Goal: Information Seeking & Learning: Learn about a topic

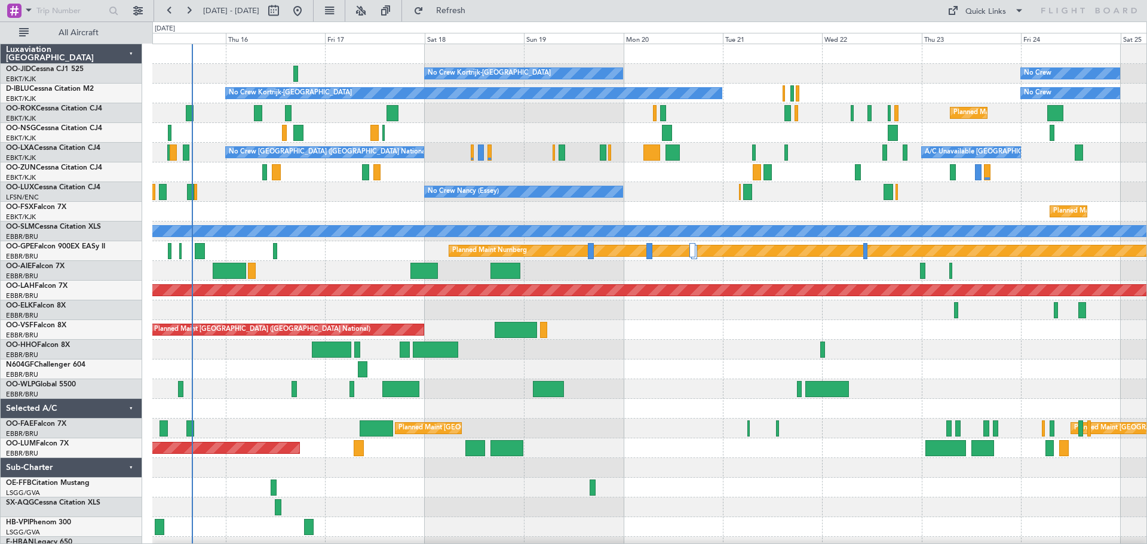
click at [683, 182] on div "No Crew Kortrijk-[GEOGRAPHIC_DATA] No Crew Planned Maint [GEOGRAPHIC_DATA]-[GEO…" at bounding box center [649, 300] width 994 height 513
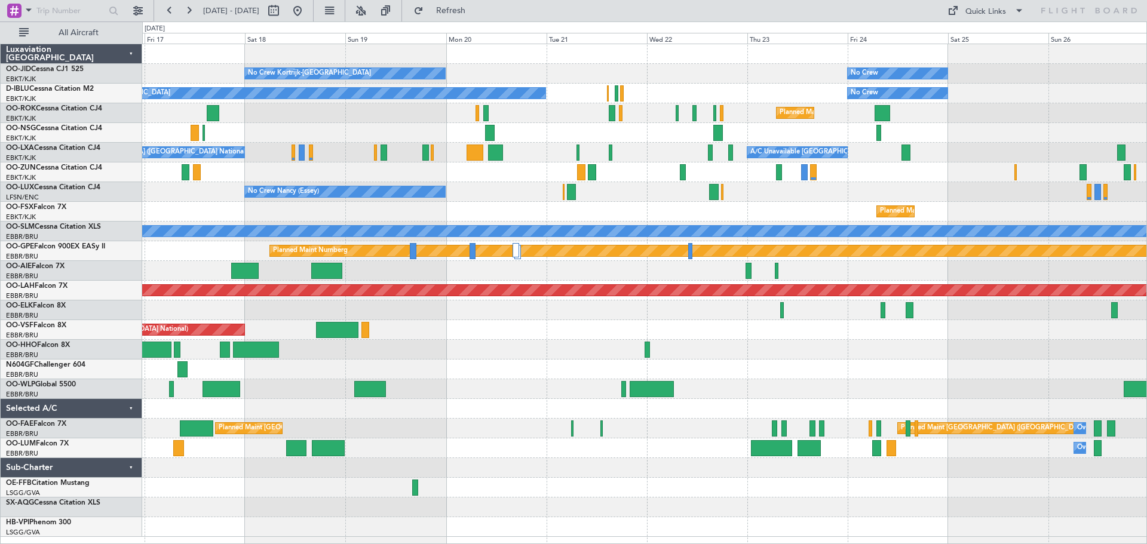
click at [746, 175] on div "Planned Maint Kortrijk-[GEOGRAPHIC_DATA]" at bounding box center [644, 173] width 1005 height 20
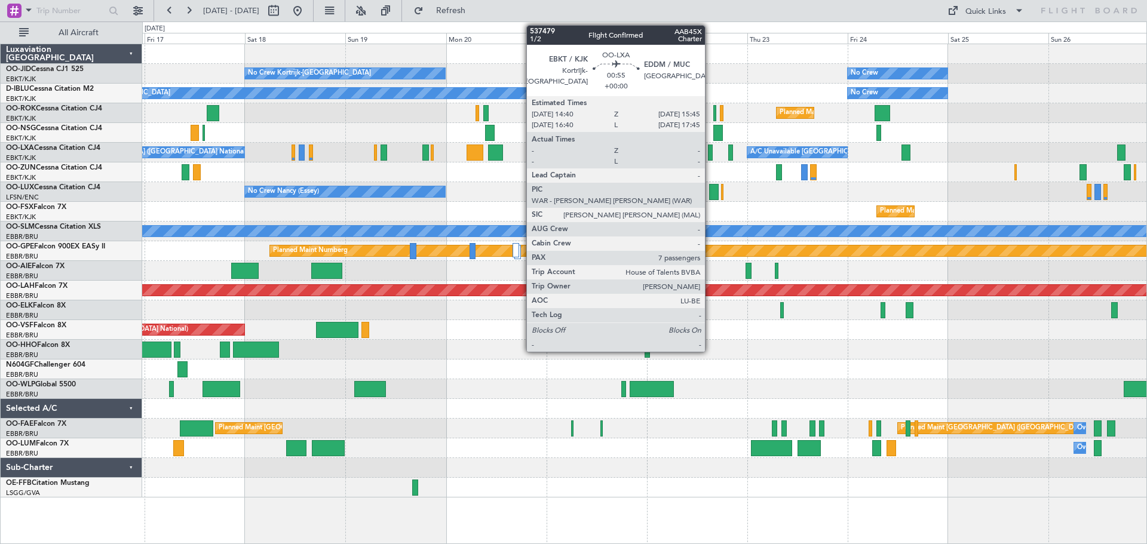
click at [711, 149] on div at bounding box center [710, 153] width 5 height 16
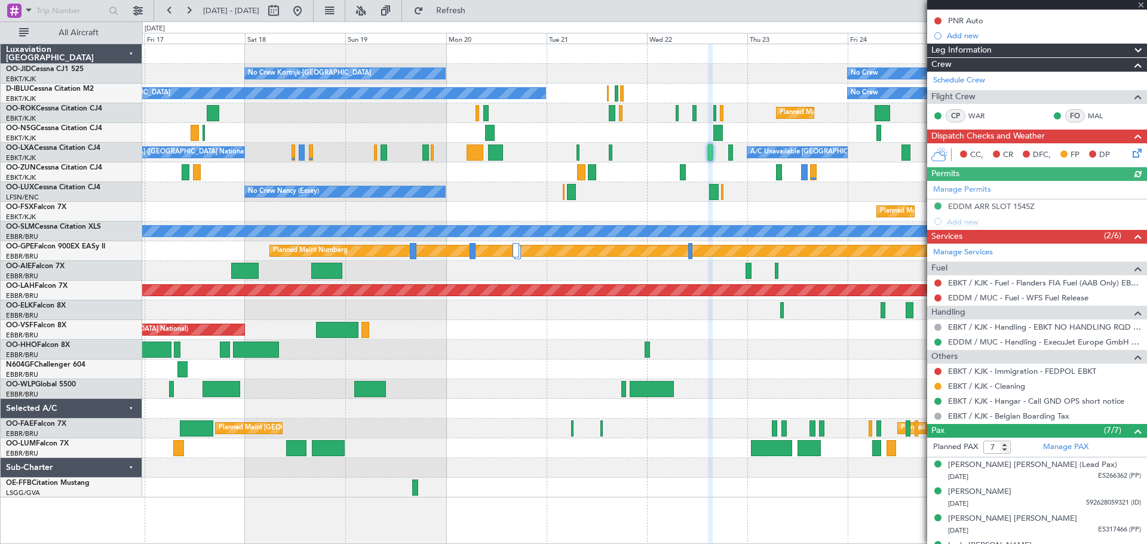
scroll to position [234, 0]
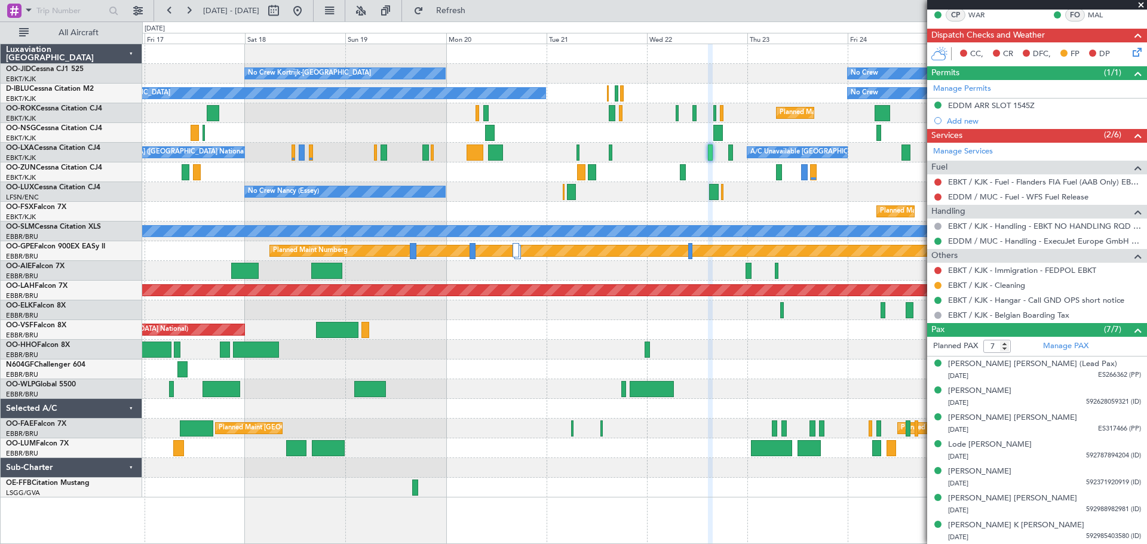
click at [1140, 6] on span at bounding box center [1142, 5] width 12 height 11
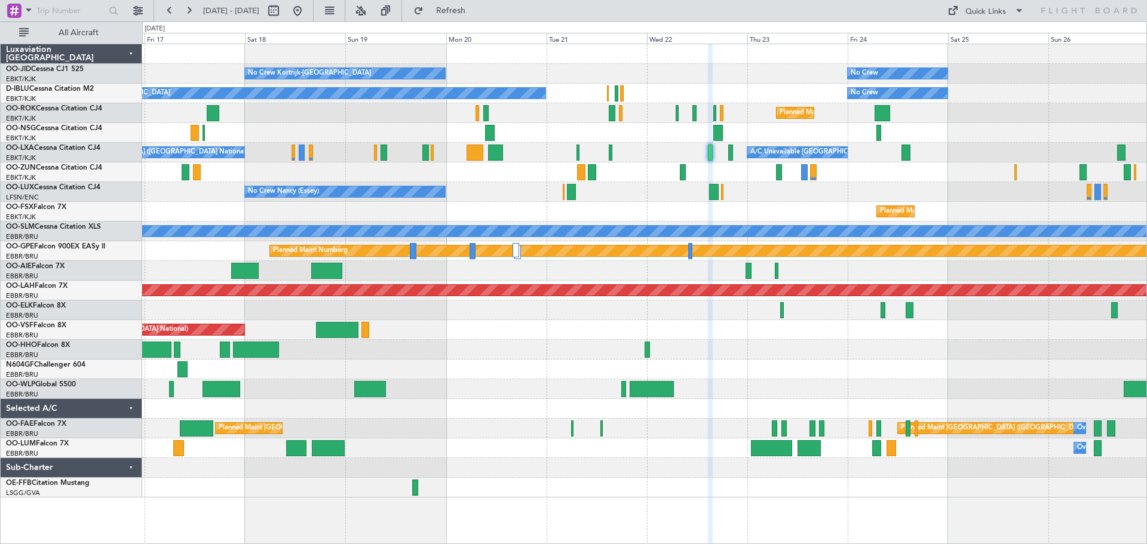
type input "0"
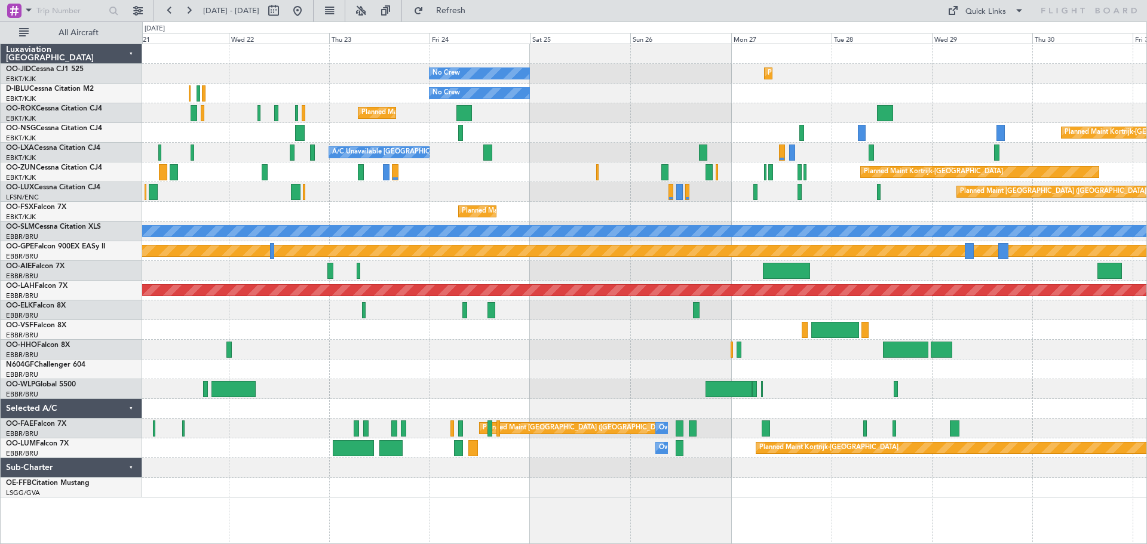
click at [464, 184] on div "Planned Maint [GEOGRAPHIC_DATA] ([GEOGRAPHIC_DATA]) No Crew [GEOGRAPHIC_DATA] (…" at bounding box center [644, 192] width 1005 height 20
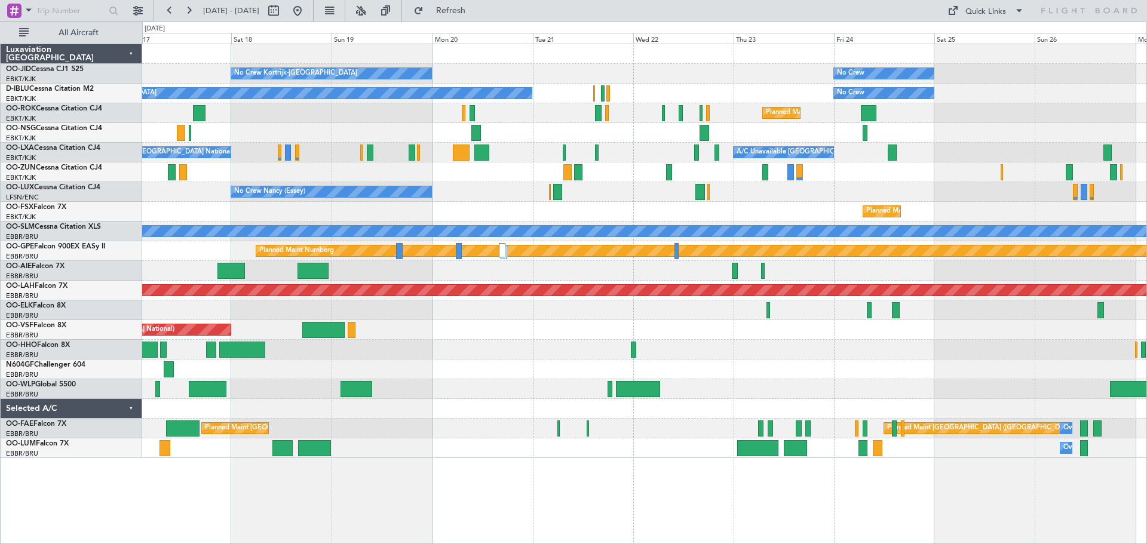
click at [941, 131] on div at bounding box center [644, 133] width 1005 height 20
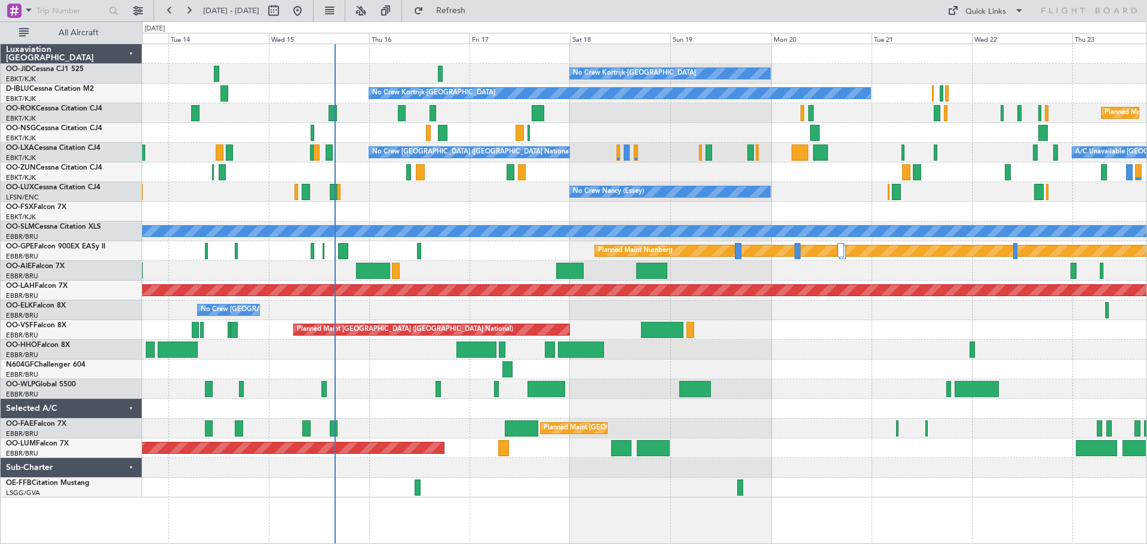
click at [950, 159] on div "No Crew Kortrijk-[GEOGRAPHIC_DATA] No Crew No Crew Kortrijk-[GEOGRAPHIC_DATA] N…" at bounding box center [644, 271] width 1005 height 454
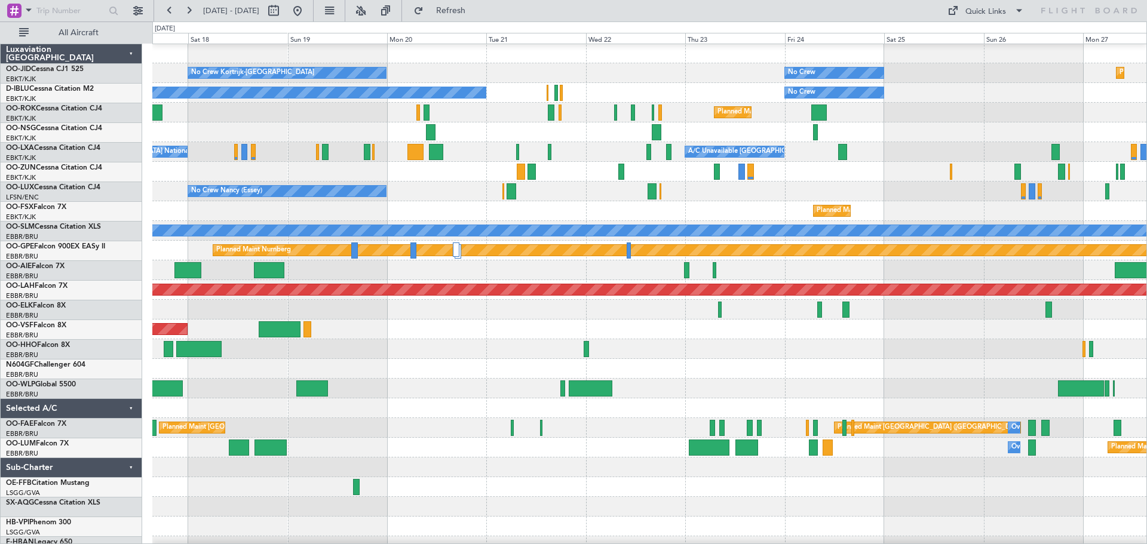
scroll to position [1, 0]
click at [572, 193] on div "No Crew [PERSON_NAME] ([PERSON_NAME]) Planned Maint [GEOGRAPHIC_DATA] ([GEOGRAP…" at bounding box center [649, 192] width 994 height 20
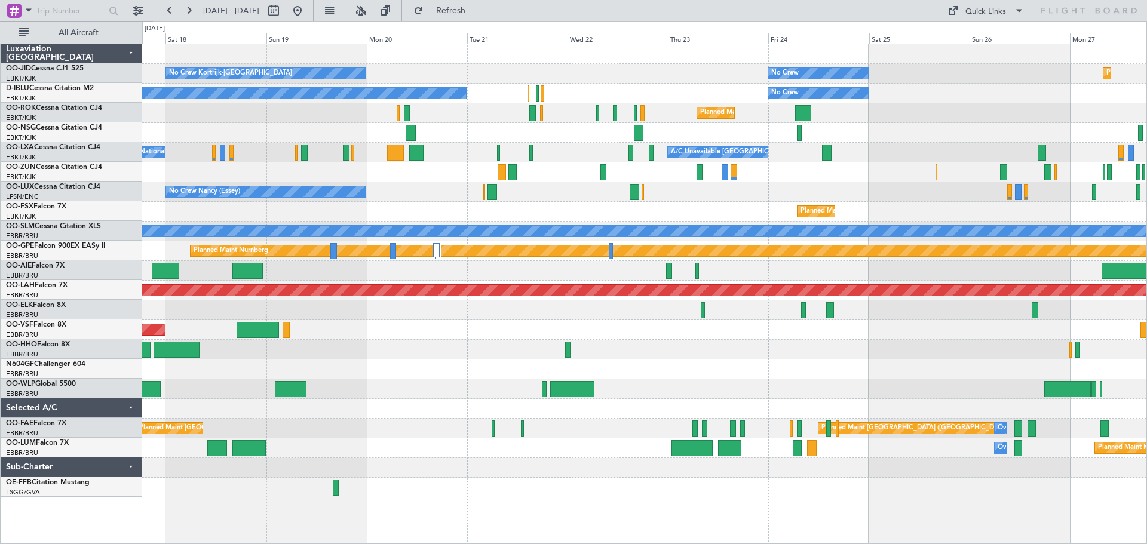
scroll to position [0, 0]
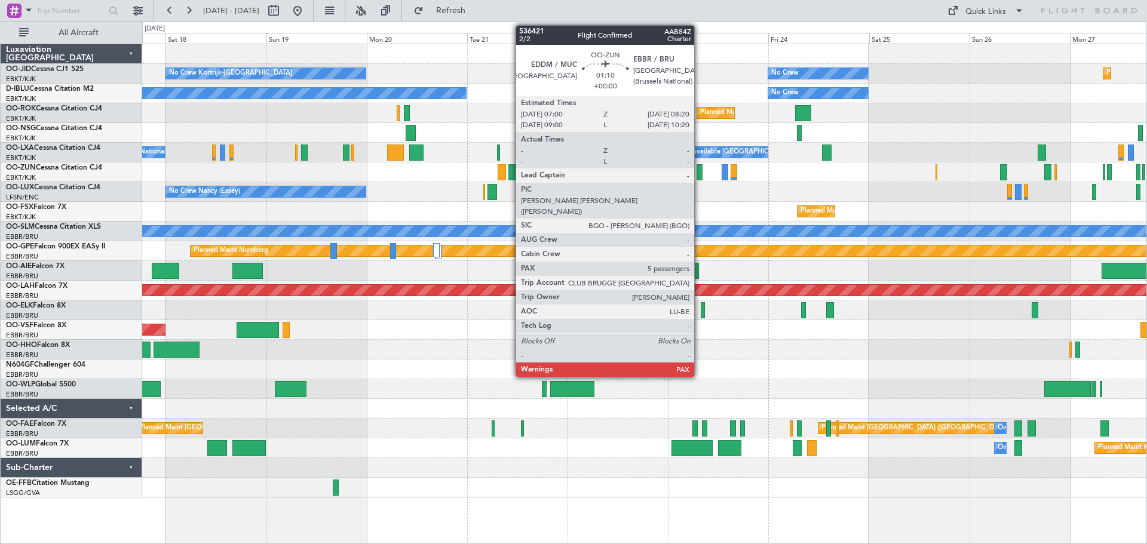
click at [700, 172] on div at bounding box center [700, 172] width 6 height 16
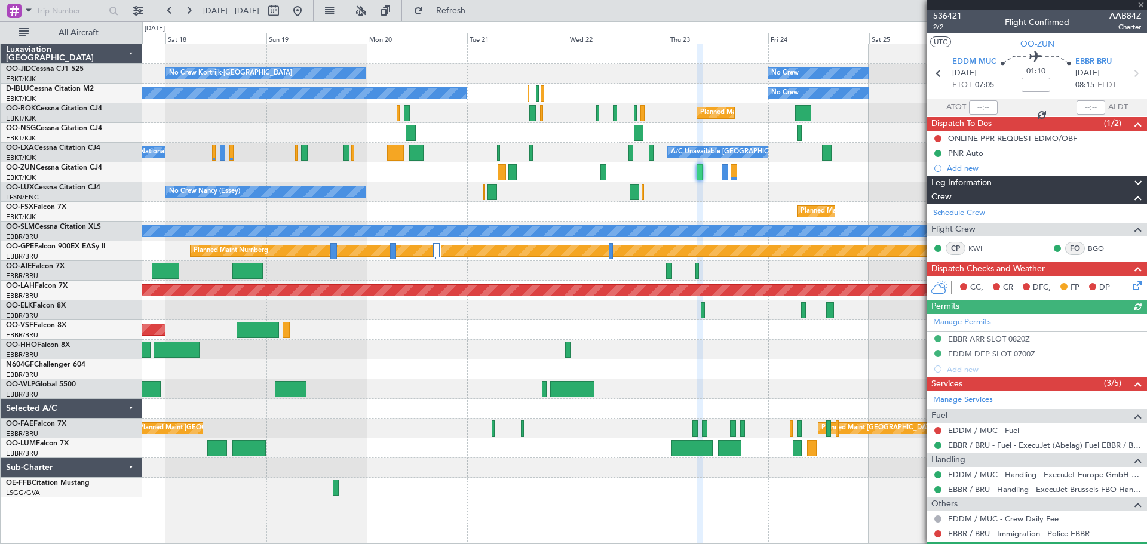
scroll to position [165, 0]
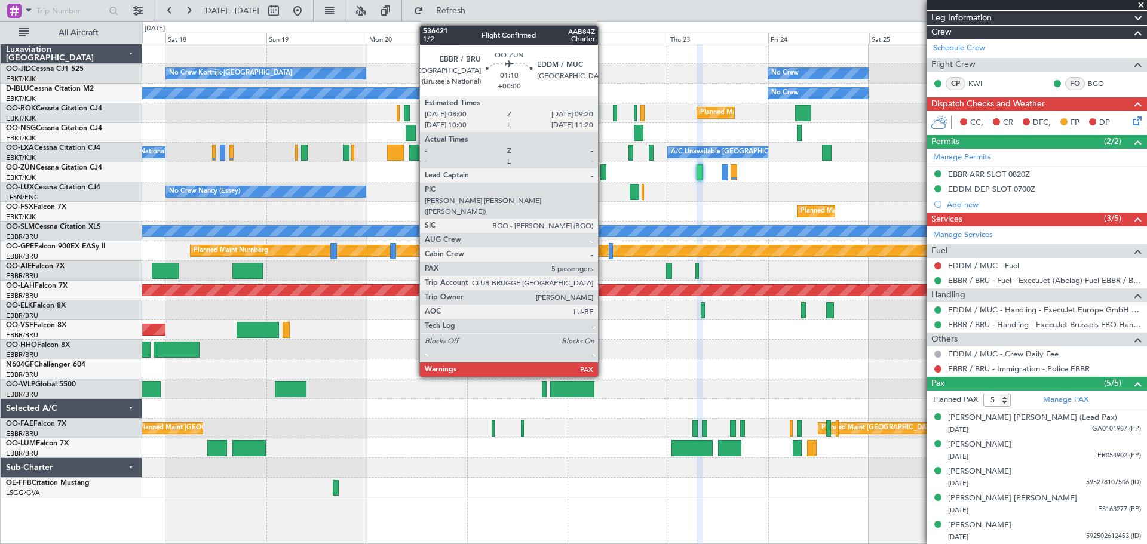
click at [604, 170] on div at bounding box center [604, 172] width 6 height 16
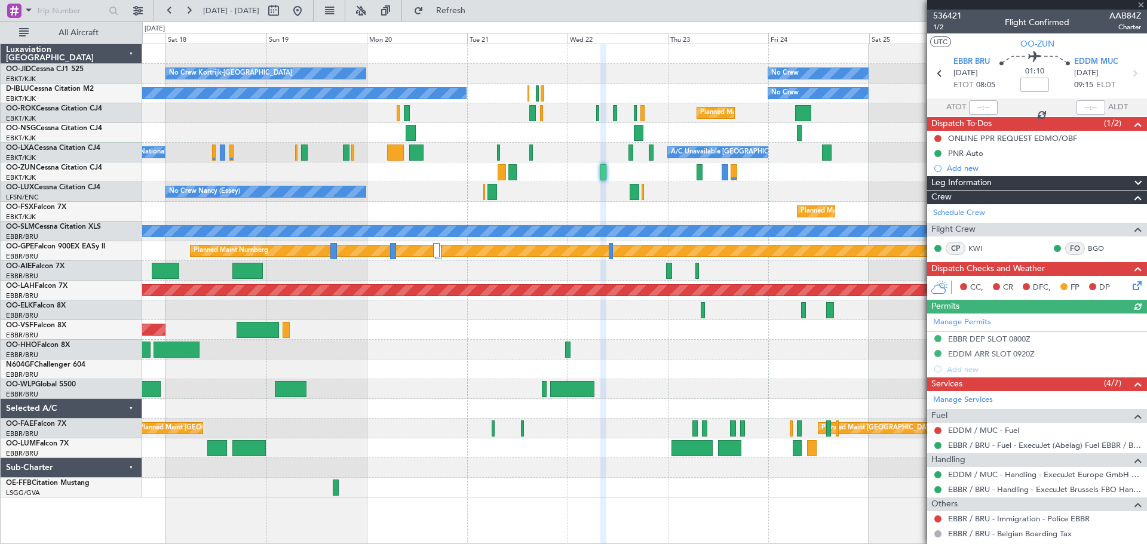
scroll to position [210, 0]
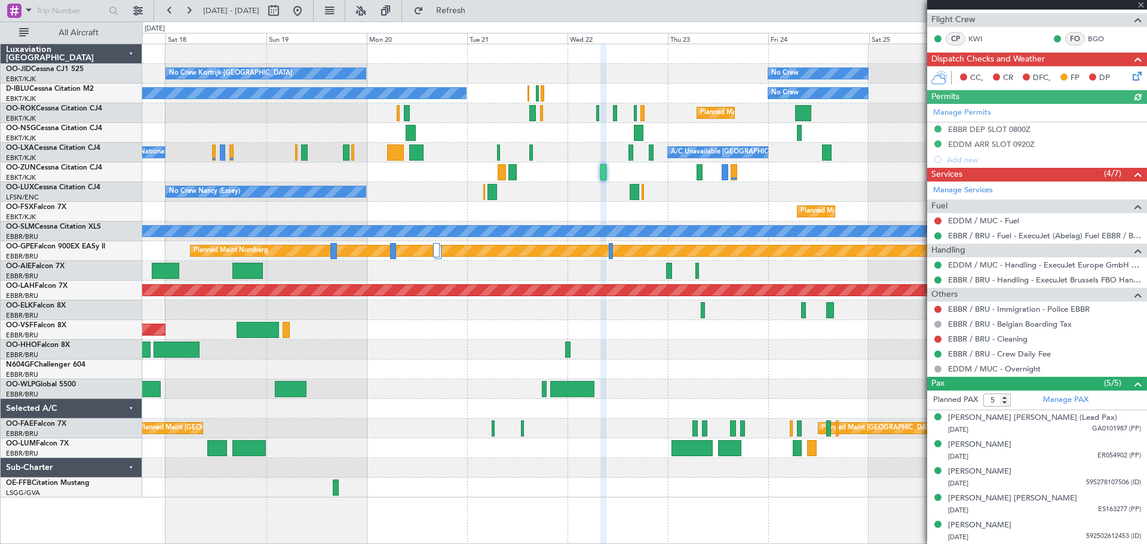
click at [1140, 4] on div at bounding box center [1038, 5] width 220 height 10
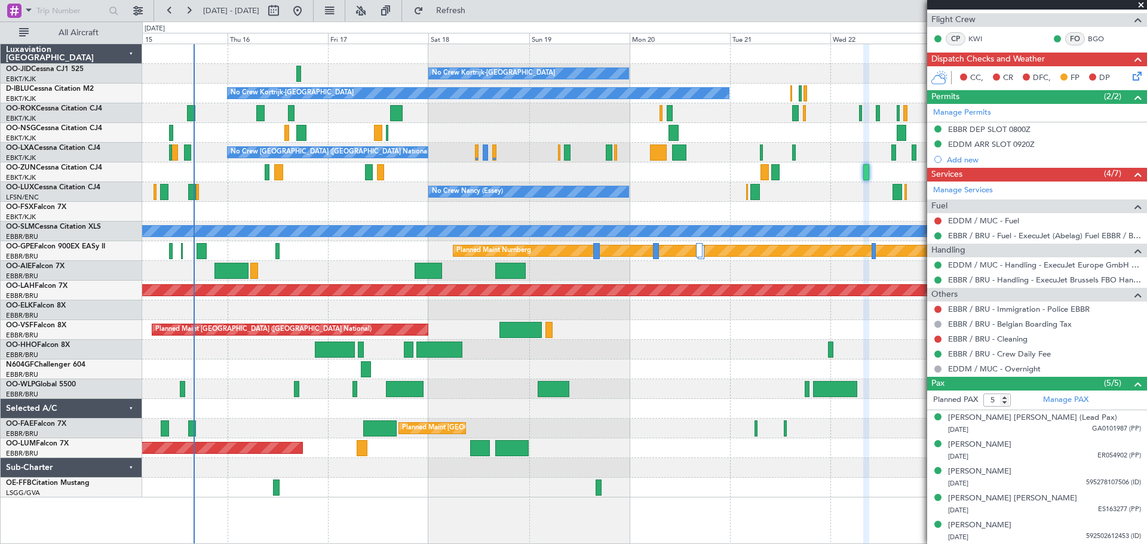
click at [669, 198] on div "No Crew Nancy (Essey)" at bounding box center [644, 192] width 1005 height 20
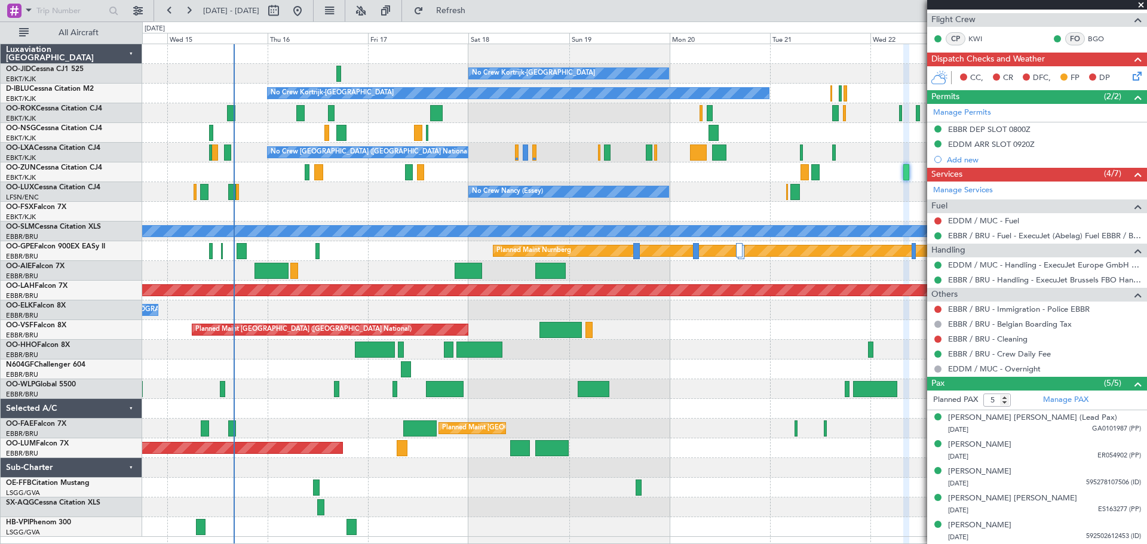
click at [1142, 5] on span at bounding box center [1142, 5] width 12 height 11
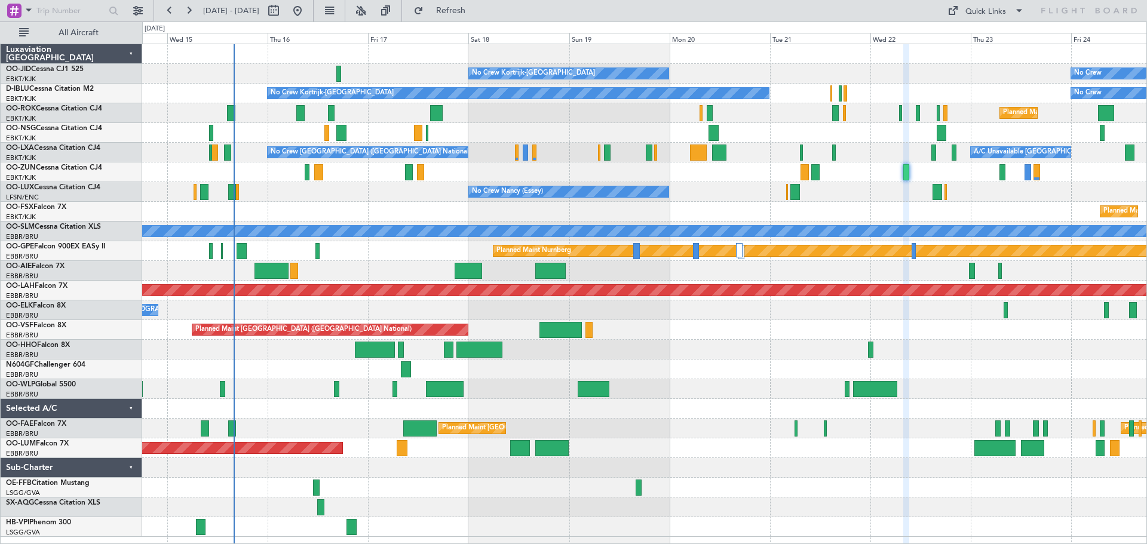
type input "0"
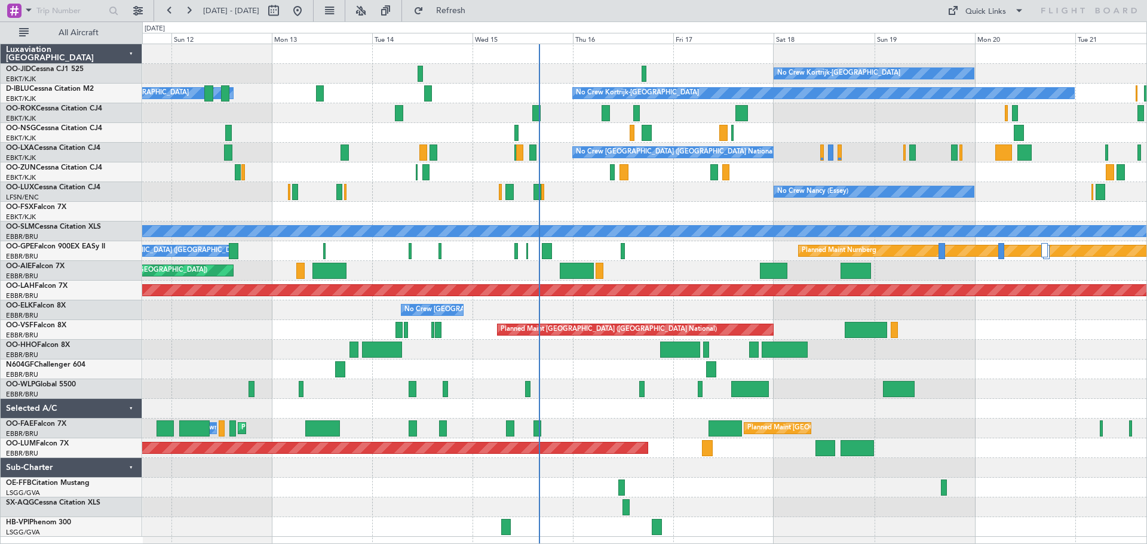
click at [568, 208] on div "No Crew Kortrijk-[GEOGRAPHIC_DATA] No Crew No Crew Kortrijk-[GEOGRAPHIC_DATA] O…" at bounding box center [644, 290] width 1005 height 493
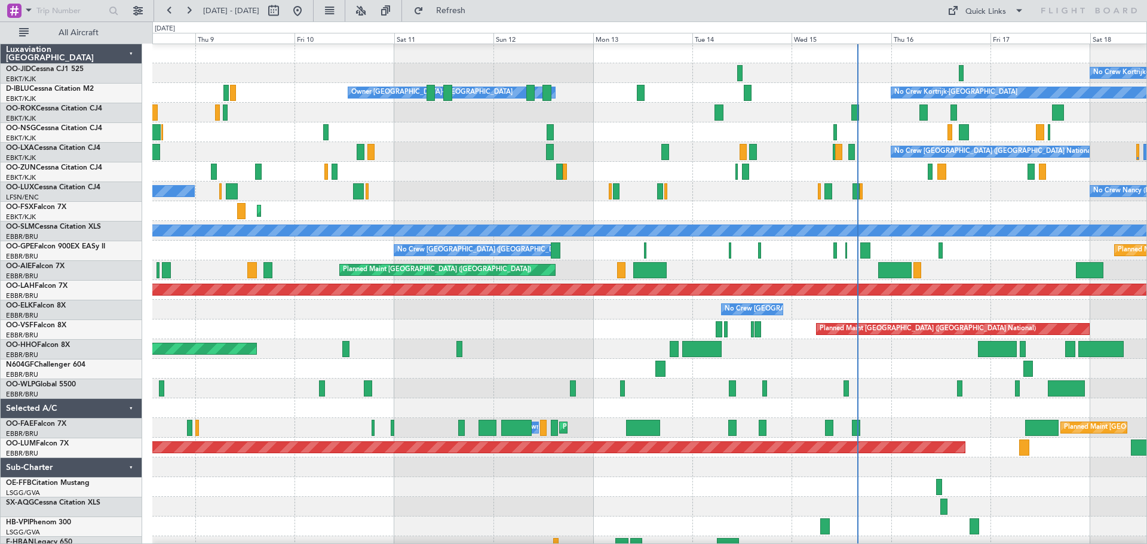
scroll to position [1, 0]
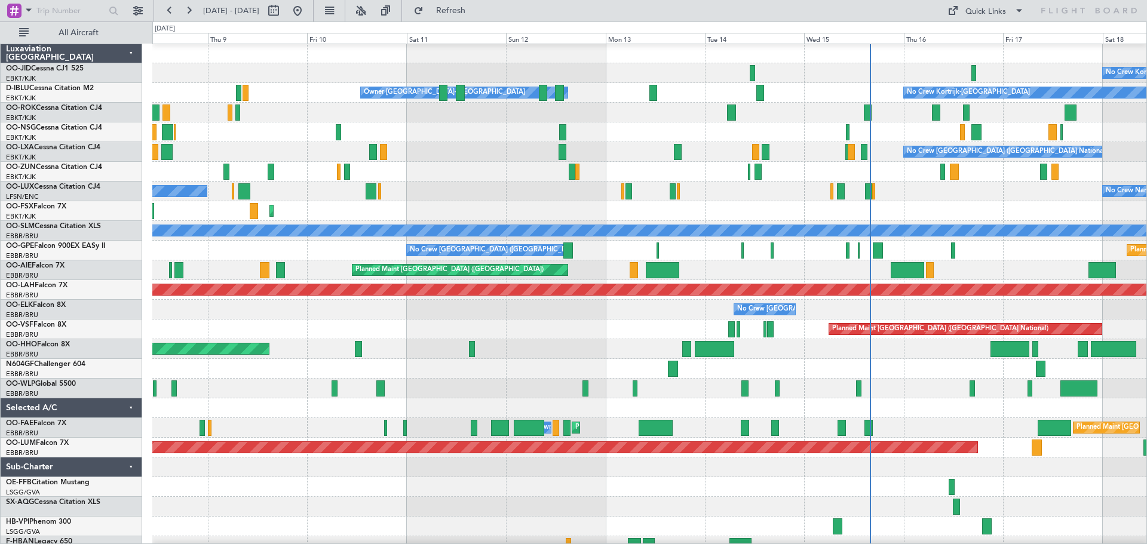
click at [598, 130] on div at bounding box center [649, 133] width 994 height 20
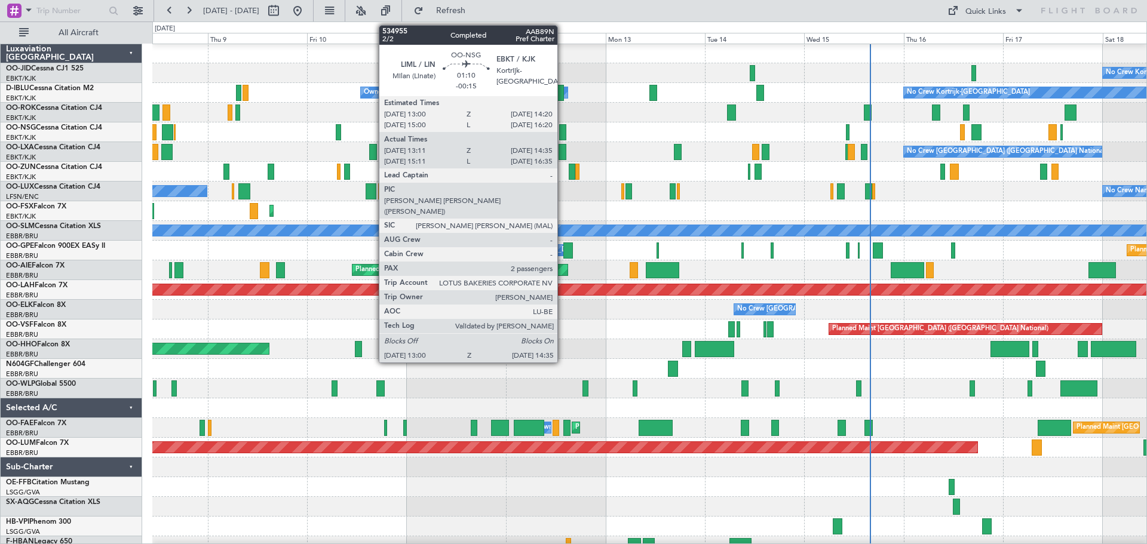
click at [563, 131] on div at bounding box center [562, 132] width 7 height 16
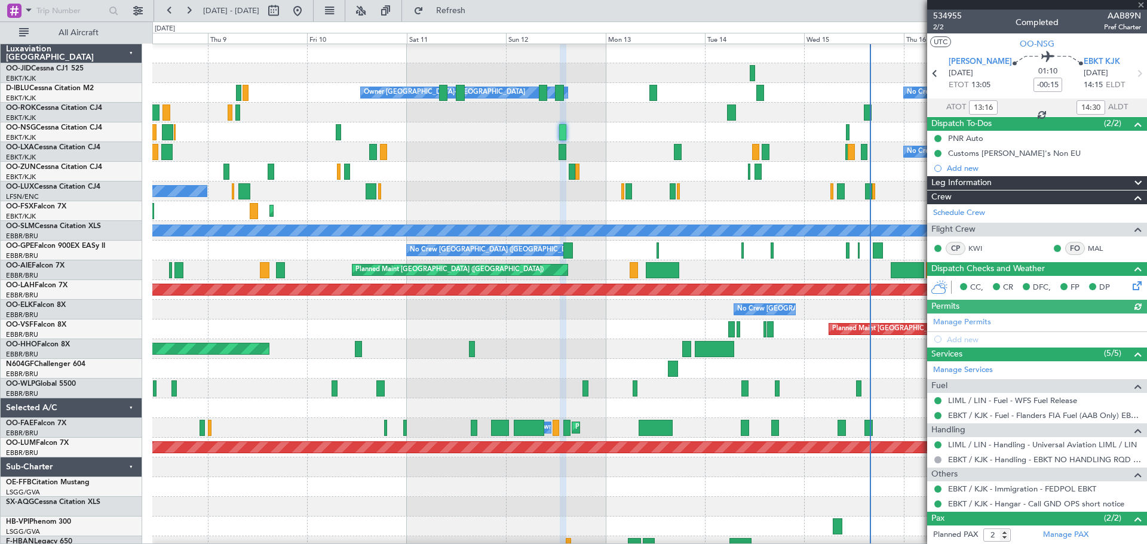
scroll to position [54, 0]
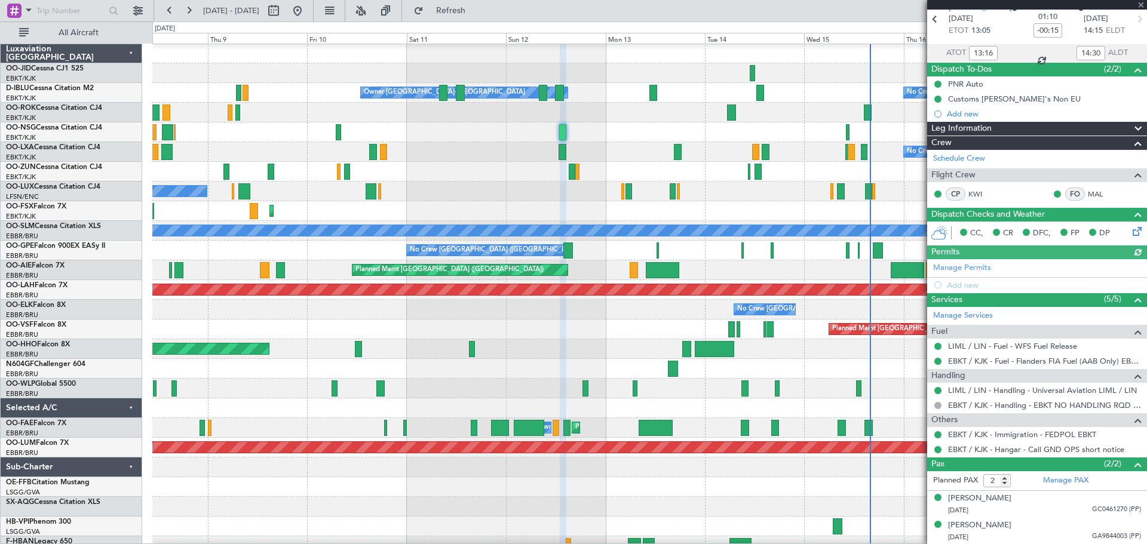
click at [1142, 4] on div at bounding box center [1038, 5] width 220 height 10
click at [1141, 6] on span at bounding box center [1142, 5] width 12 height 11
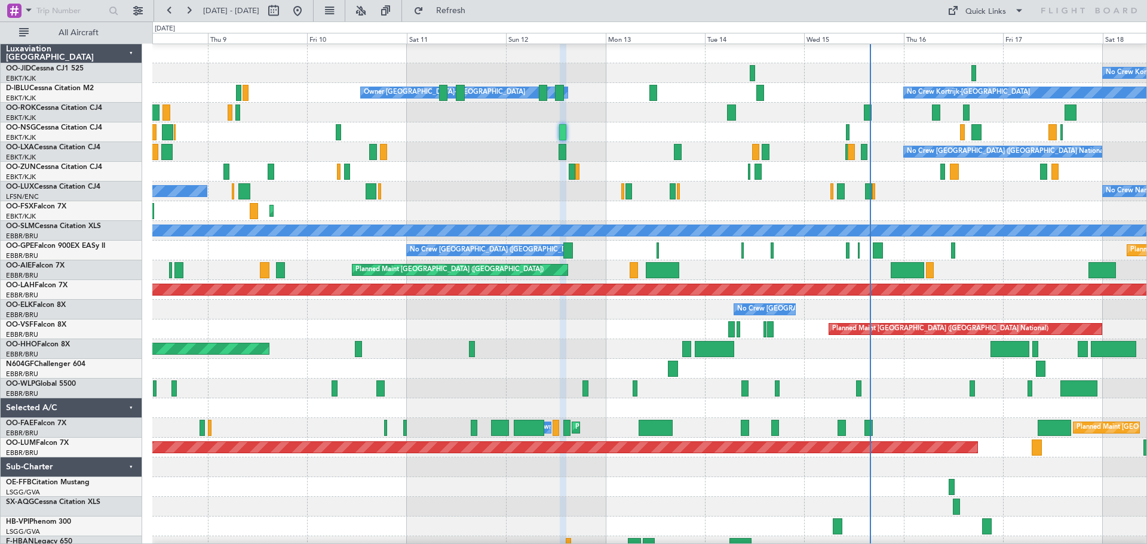
type input "0"
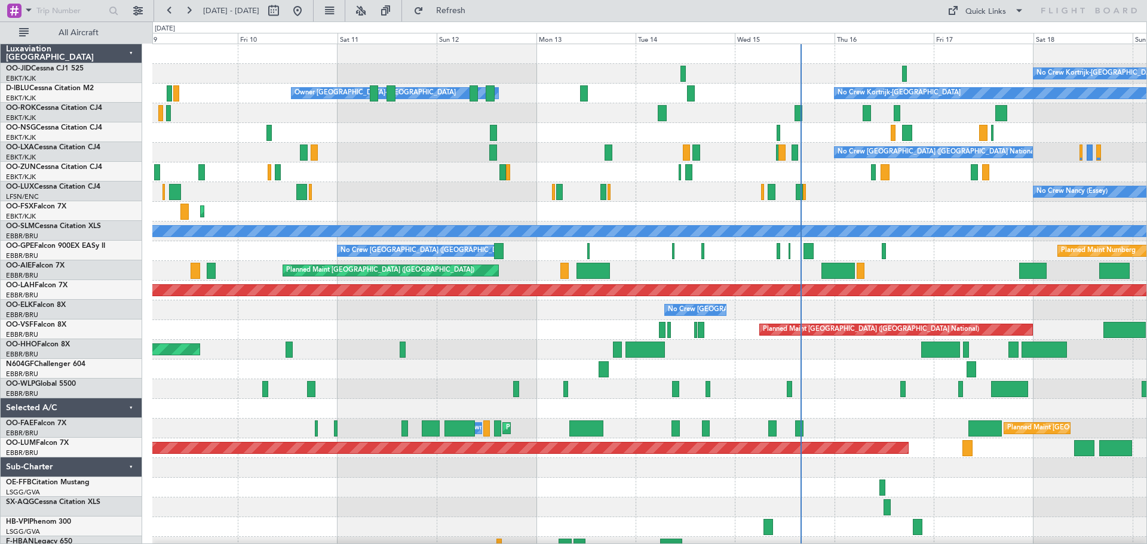
scroll to position [0, 0]
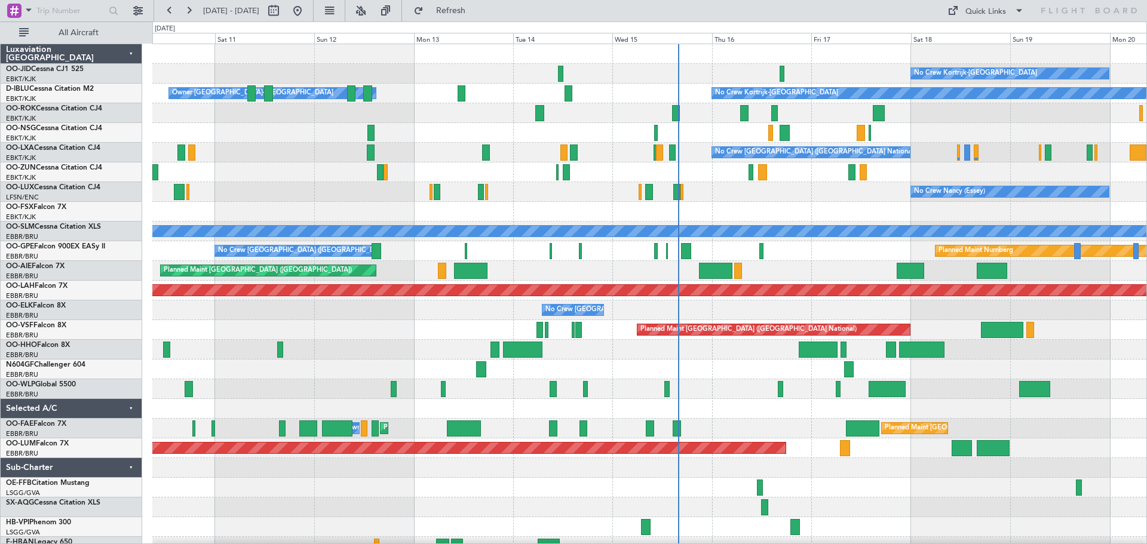
click at [751, 209] on div "No Crew Kortrijk-[GEOGRAPHIC_DATA] No Crew Kortrijk-[GEOGRAPHIC_DATA] Owner [GE…" at bounding box center [649, 300] width 994 height 513
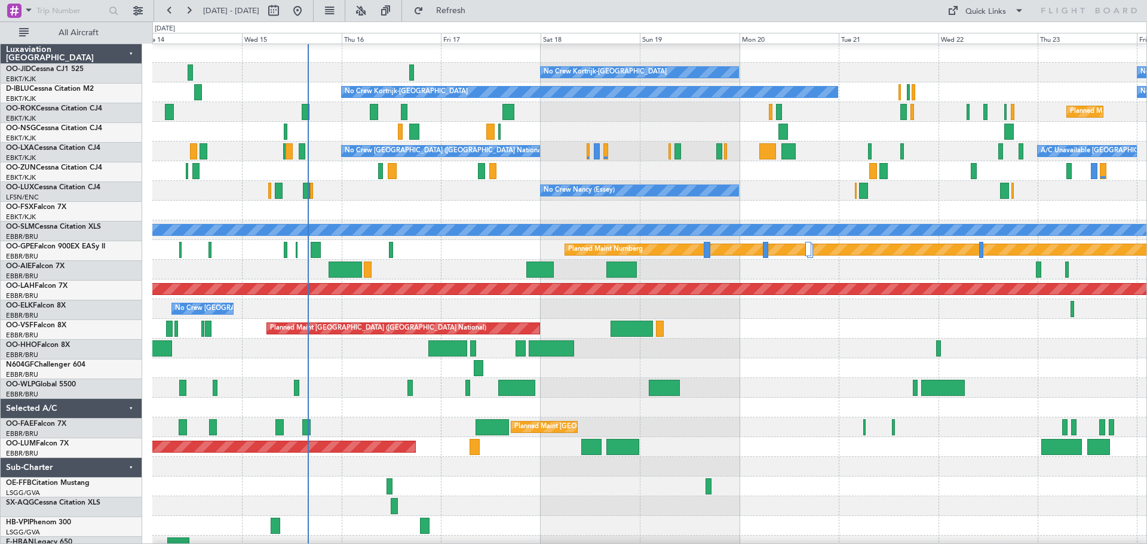
click at [643, 210] on div "Planned Maint Kortrijk-[GEOGRAPHIC_DATA]" at bounding box center [649, 211] width 994 height 20
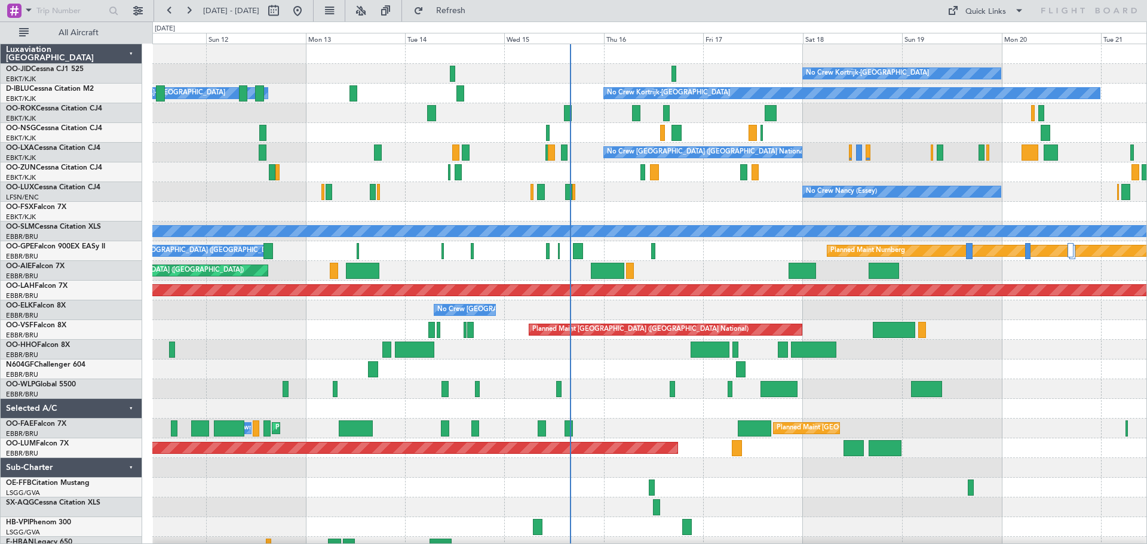
click at [898, 175] on div at bounding box center [649, 173] width 994 height 20
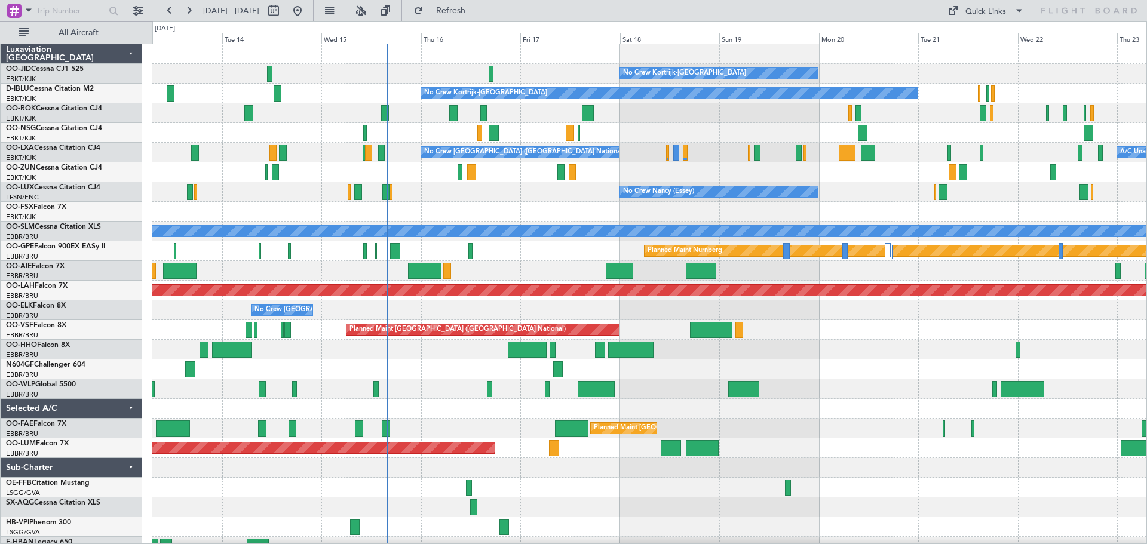
scroll to position [7, 0]
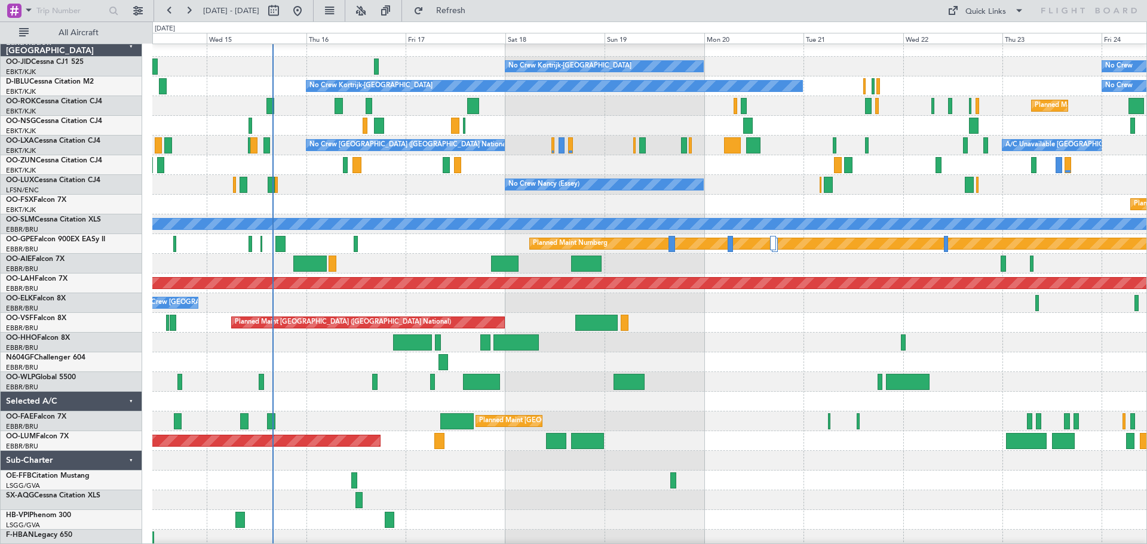
click at [693, 264] on div "Planned Maint [GEOGRAPHIC_DATA] ([GEOGRAPHIC_DATA])" at bounding box center [649, 264] width 994 height 20
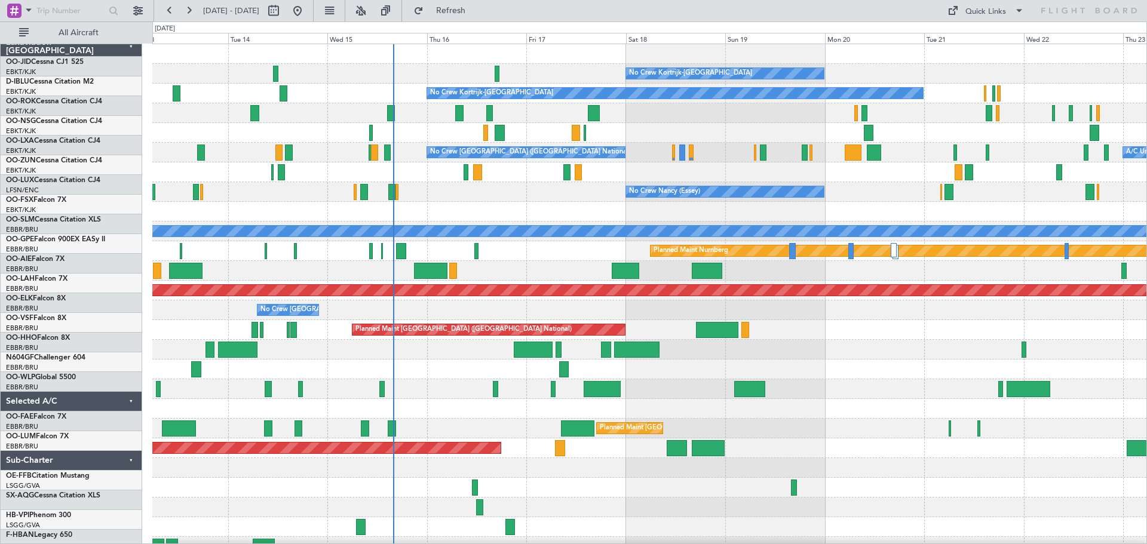
scroll to position [0, 0]
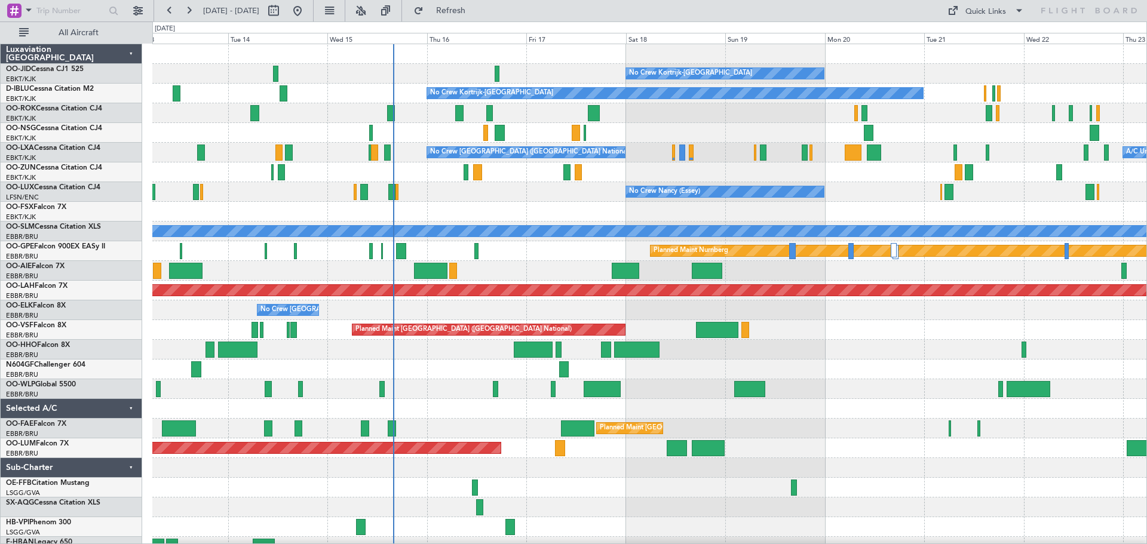
click at [488, 356] on div at bounding box center [649, 350] width 994 height 20
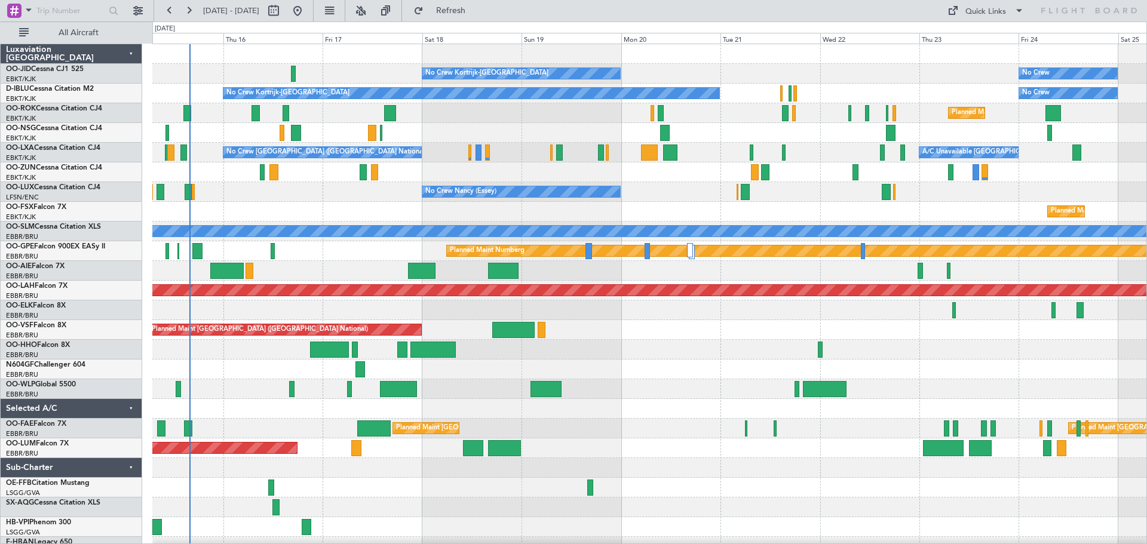
scroll to position [7, 0]
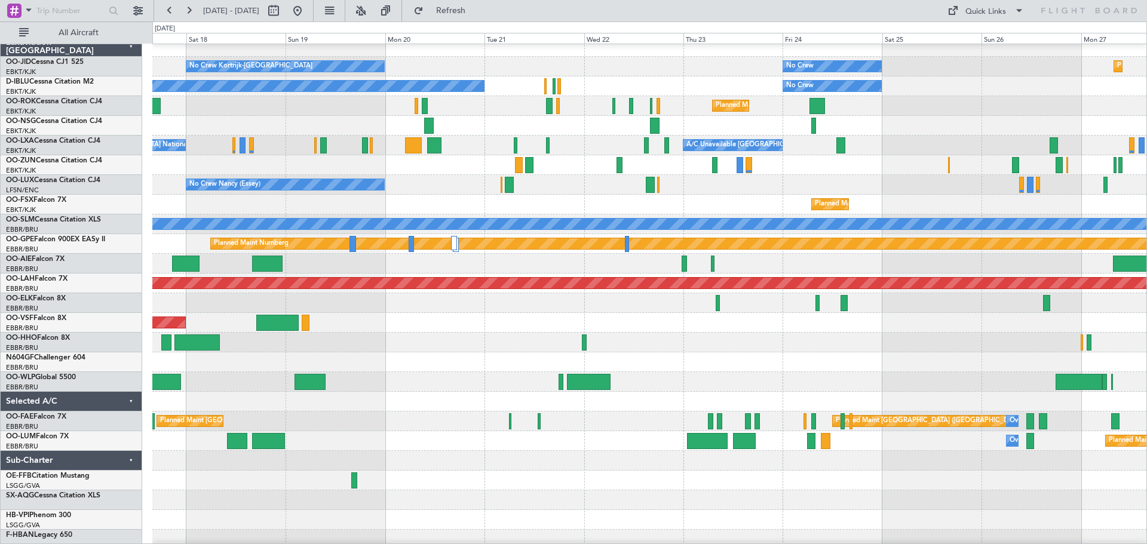
click at [420, 346] on div at bounding box center [649, 343] width 994 height 20
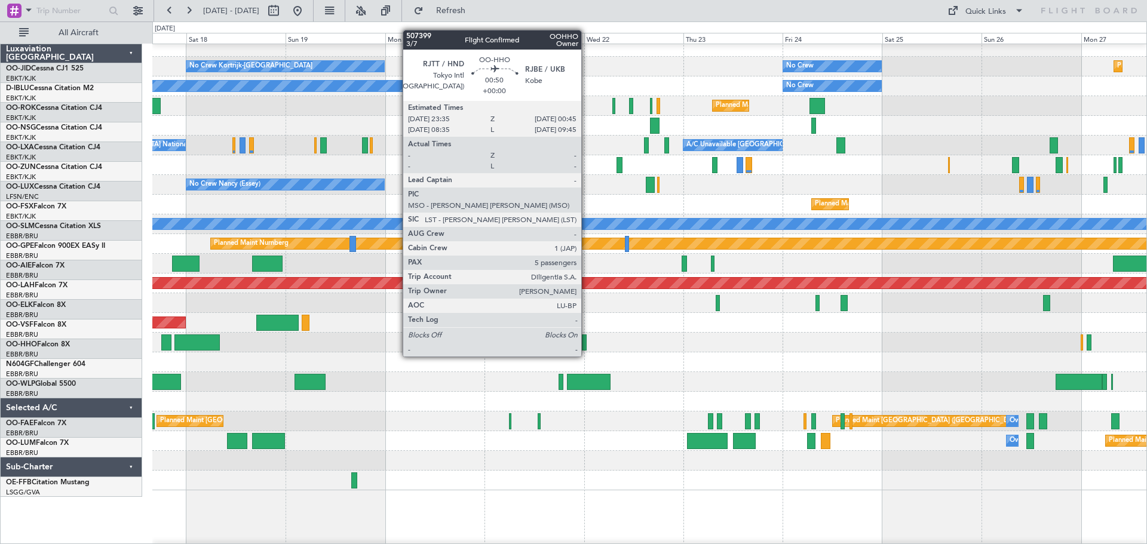
scroll to position [0, 0]
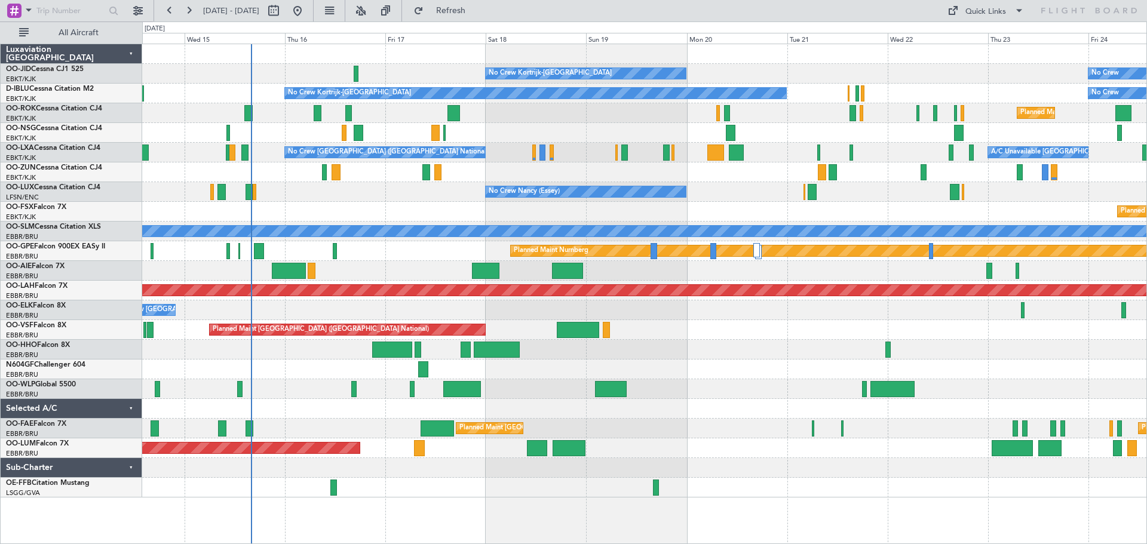
click at [707, 349] on div at bounding box center [644, 350] width 1005 height 20
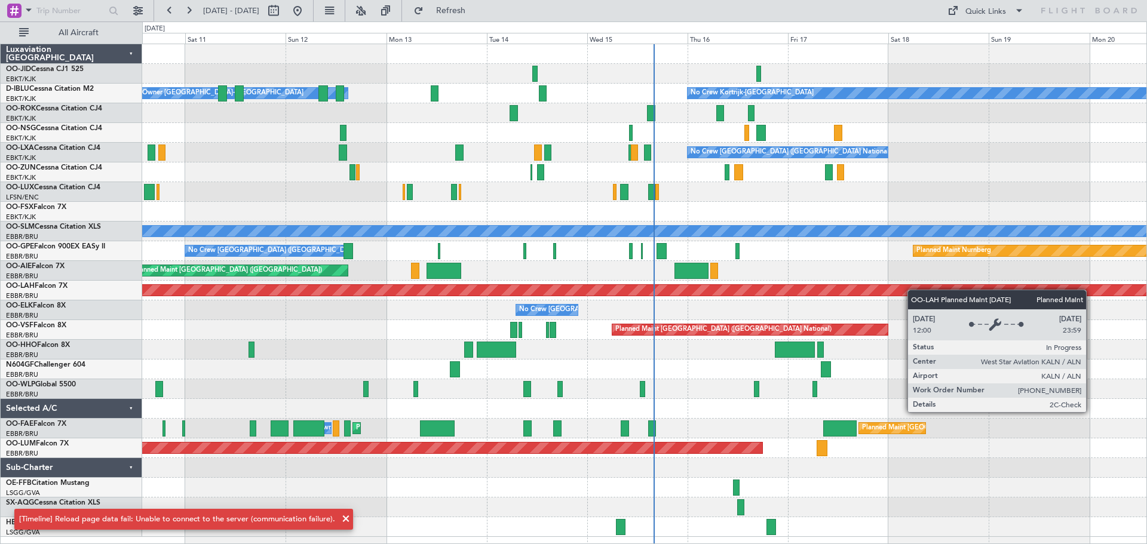
click at [926, 287] on div "No Crew Kortrijk-[GEOGRAPHIC_DATA] Owner [GEOGRAPHIC_DATA]-[GEOGRAPHIC_DATA] No…" at bounding box center [644, 290] width 1005 height 493
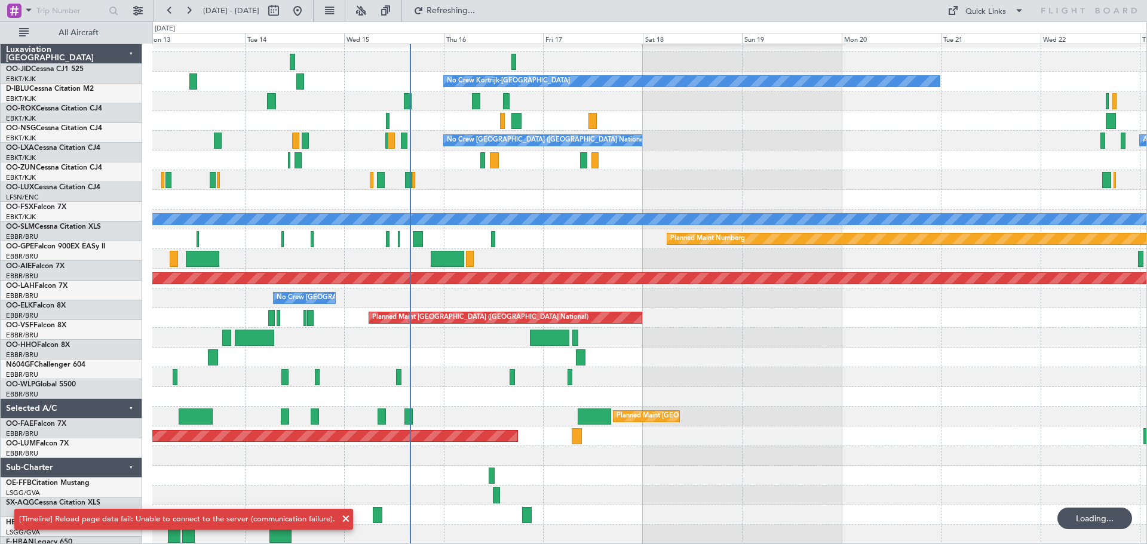
click at [668, 292] on div "No Crew No Crew Kortrijk-[GEOGRAPHIC_DATA] No Crew Owner [GEOGRAPHIC_DATA]-[GEO…" at bounding box center [649, 288] width 994 height 513
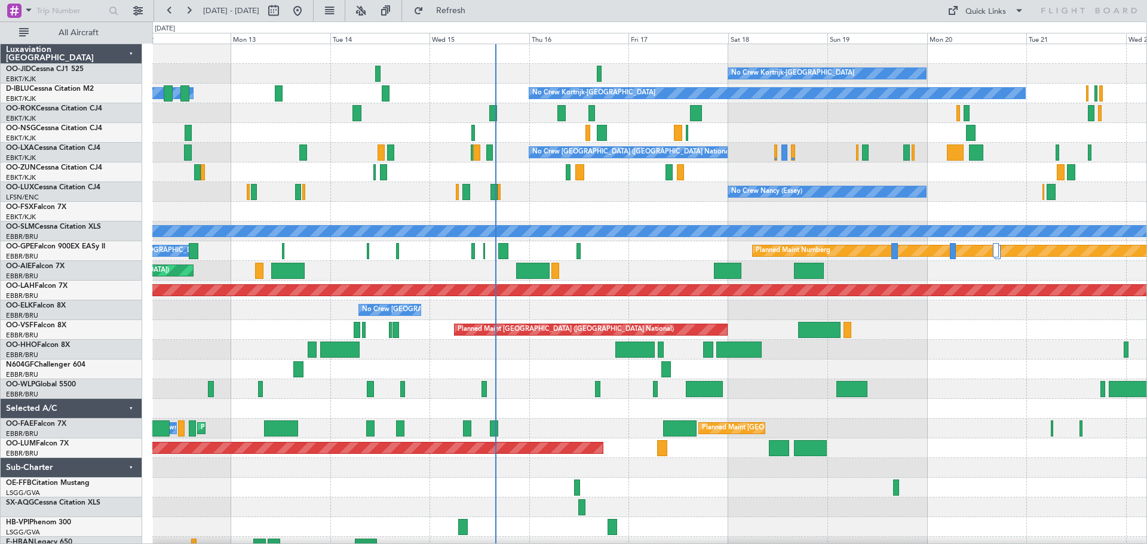
click at [593, 215] on div "Planned Maint Kortrijk-[GEOGRAPHIC_DATA]" at bounding box center [649, 212] width 994 height 20
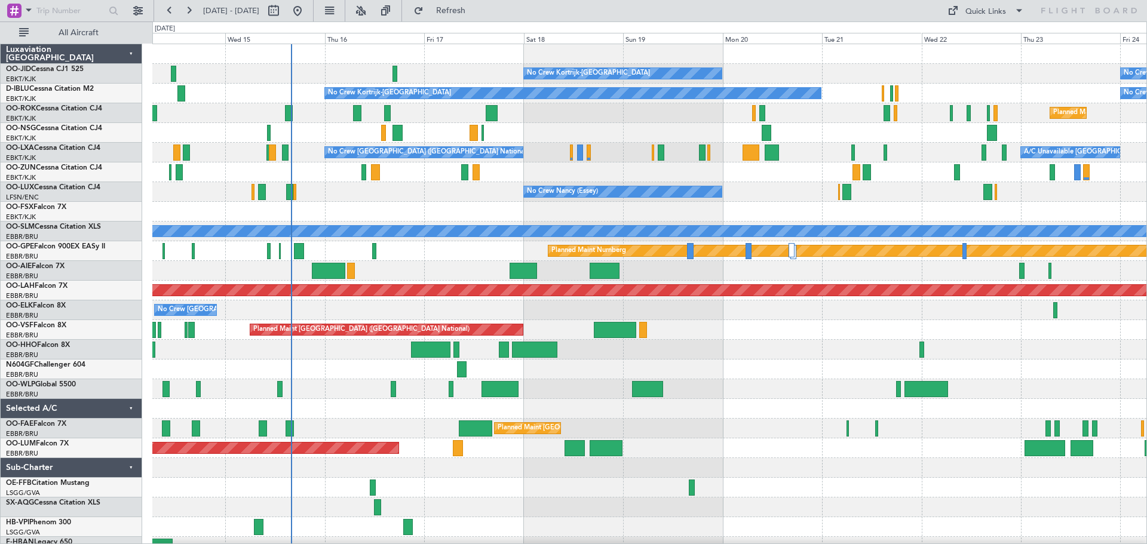
click at [607, 123] on div "Planned Maint Kortrijk-[GEOGRAPHIC_DATA]" at bounding box center [649, 113] width 994 height 20
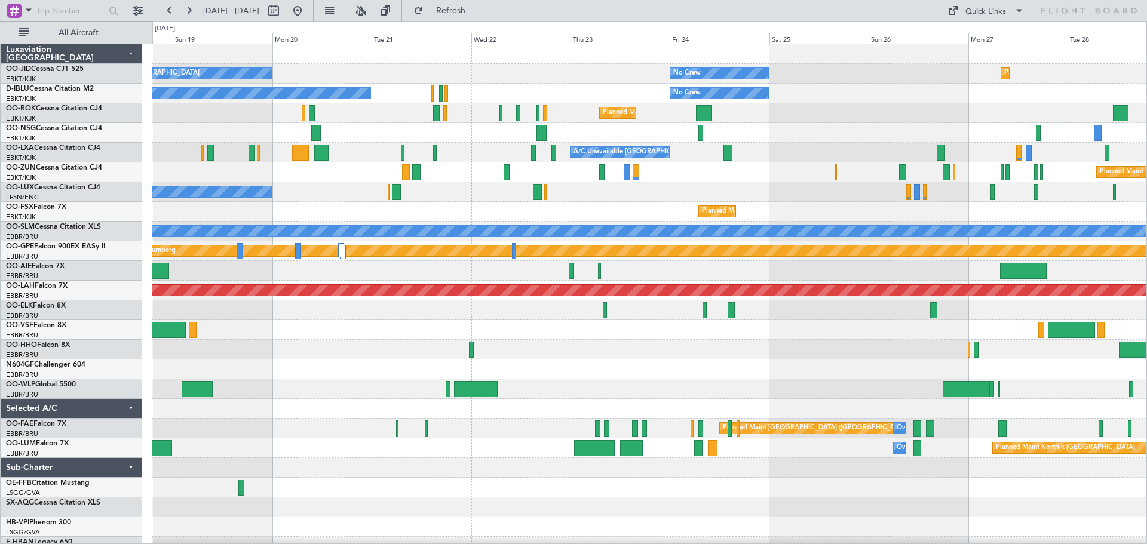
click at [378, 127] on div "Planned Maint Kortrijk-[GEOGRAPHIC_DATA]" at bounding box center [649, 133] width 994 height 20
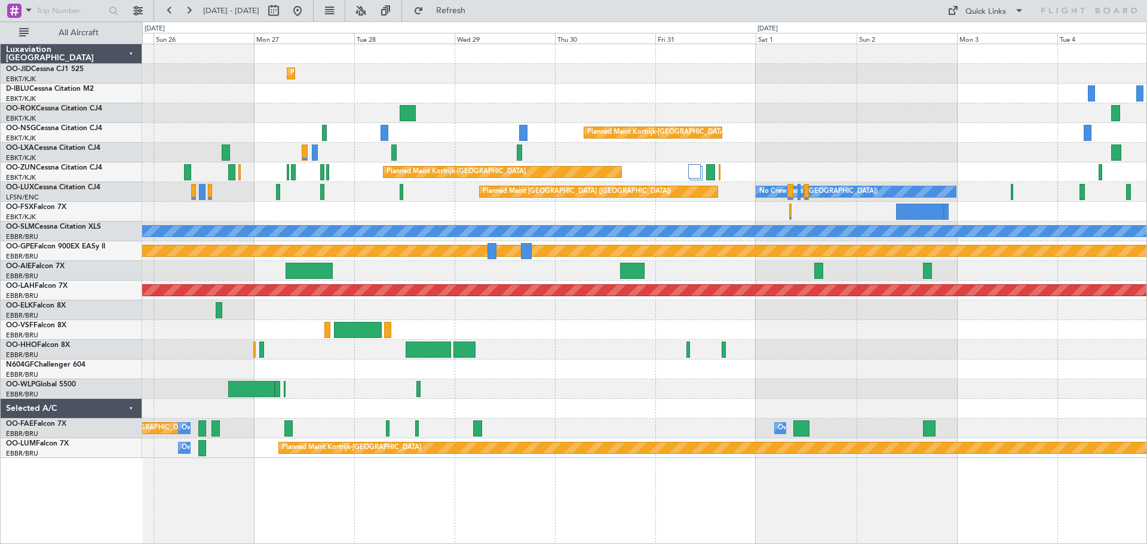
click at [536, 91] on div "No Crew Planned Maint [GEOGRAPHIC_DATA] ([GEOGRAPHIC_DATA])" at bounding box center [644, 94] width 1005 height 20
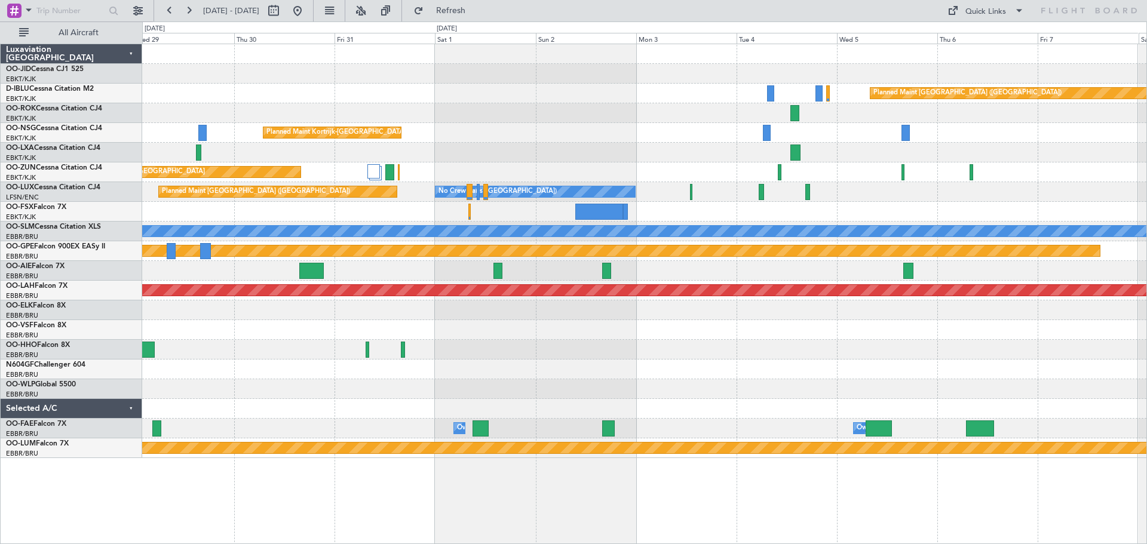
click at [421, 106] on div at bounding box center [644, 113] width 1005 height 20
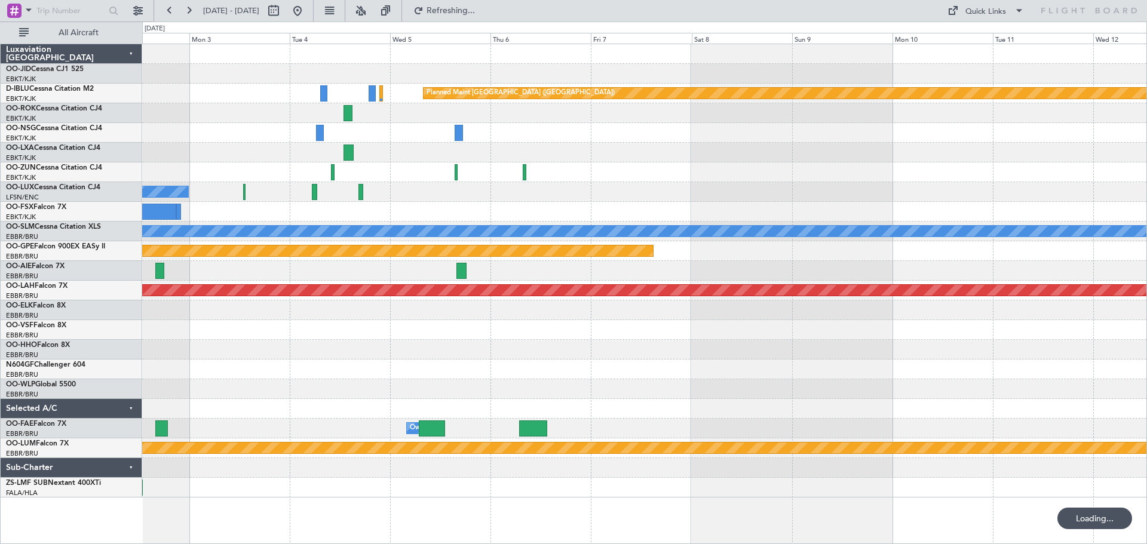
click at [484, 151] on div at bounding box center [644, 153] width 1005 height 20
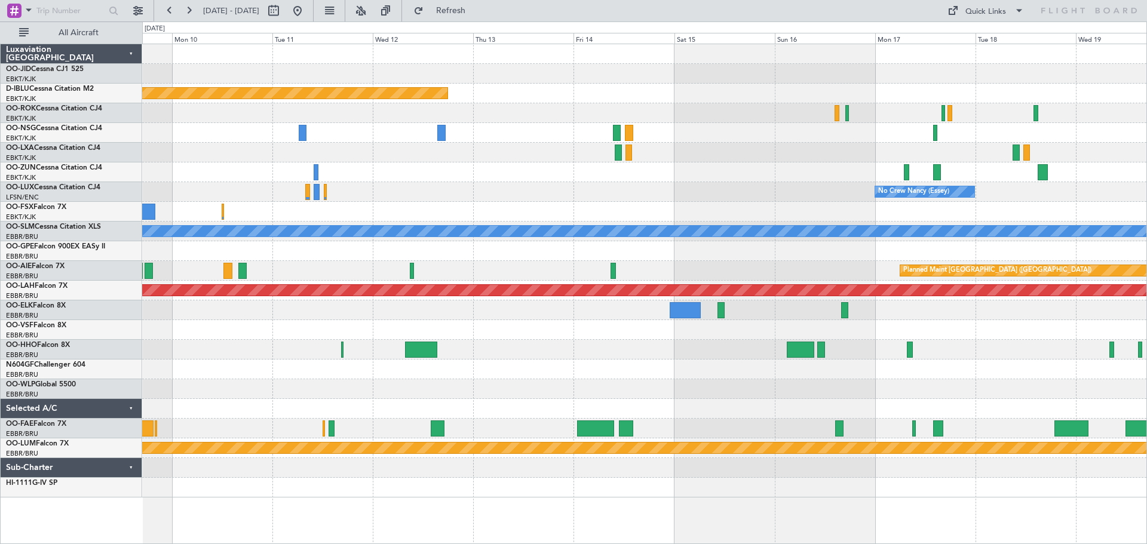
click at [395, 150] on div "Planned Maint [GEOGRAPHIC_DATA] ([GEOGRAPHIC_DATA]) Planned Maint [GEOGRAPHIC_D…" at bounding box center [644, 271] width 1005 height 454
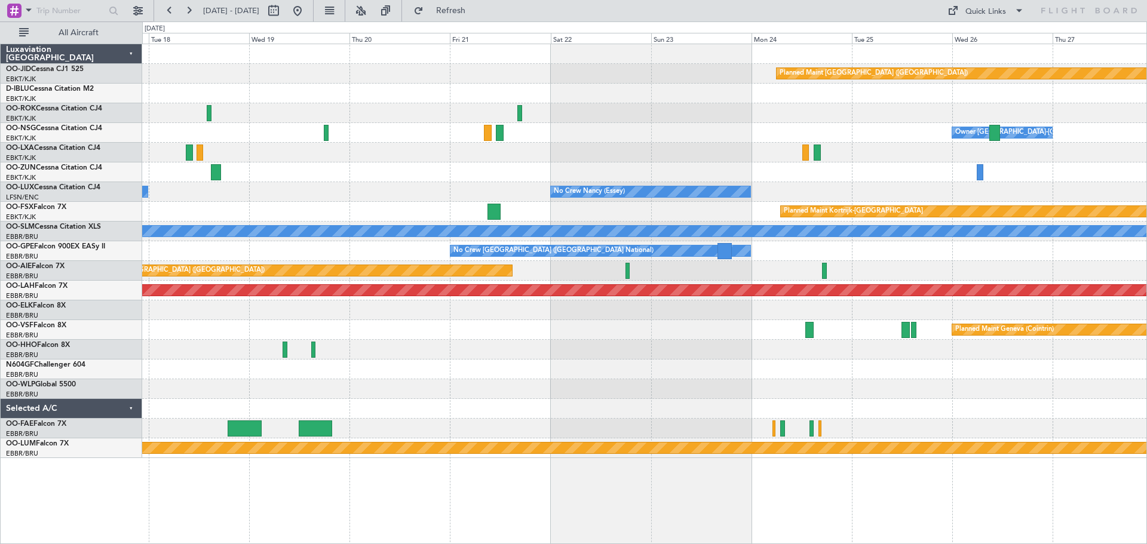
click at [359, 170] on div at bounding box center [644, 173] width 1005 height 20
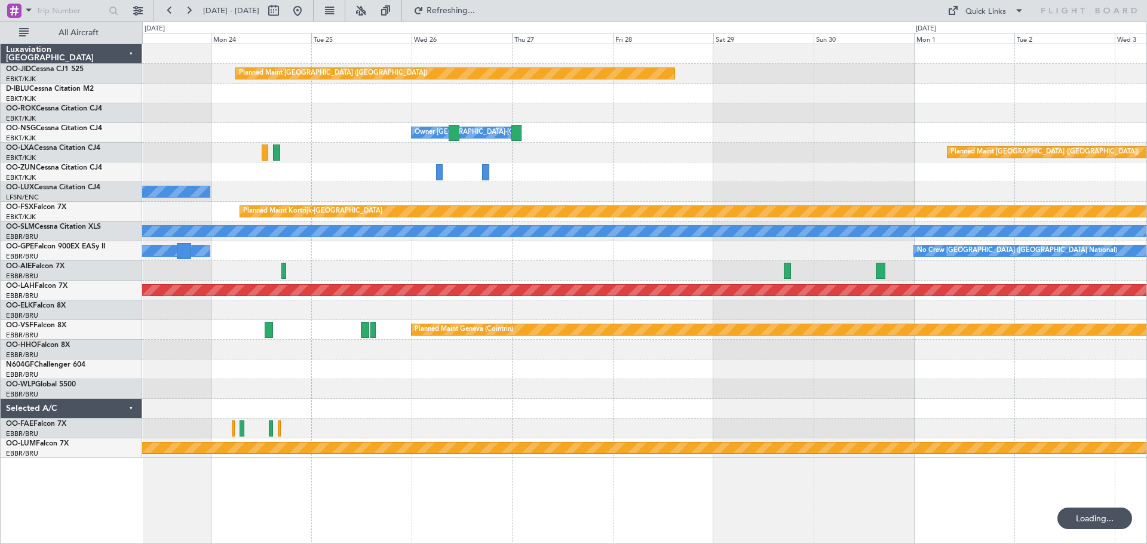
click at [459, 158] on div "Planned Maint [GEOGRAPHIC_DATA] ([GEOGRAPHIC_DATA])" at bounding box center [644, 153] width 1005 height 20
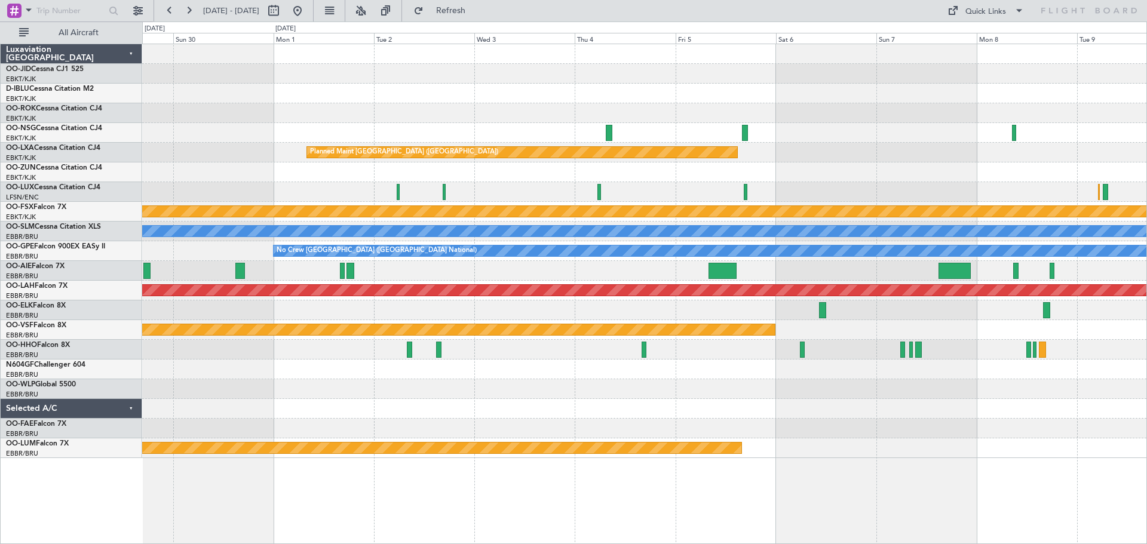
click at [305, 116] on div "Planned Maint [GEOGRAPHIC_DATA] ([GEOGRAPHIC_DATA]) Planned Maint [GEOGRAPHIC_D…" at bounding box center [644, 251] width 1005 height 414
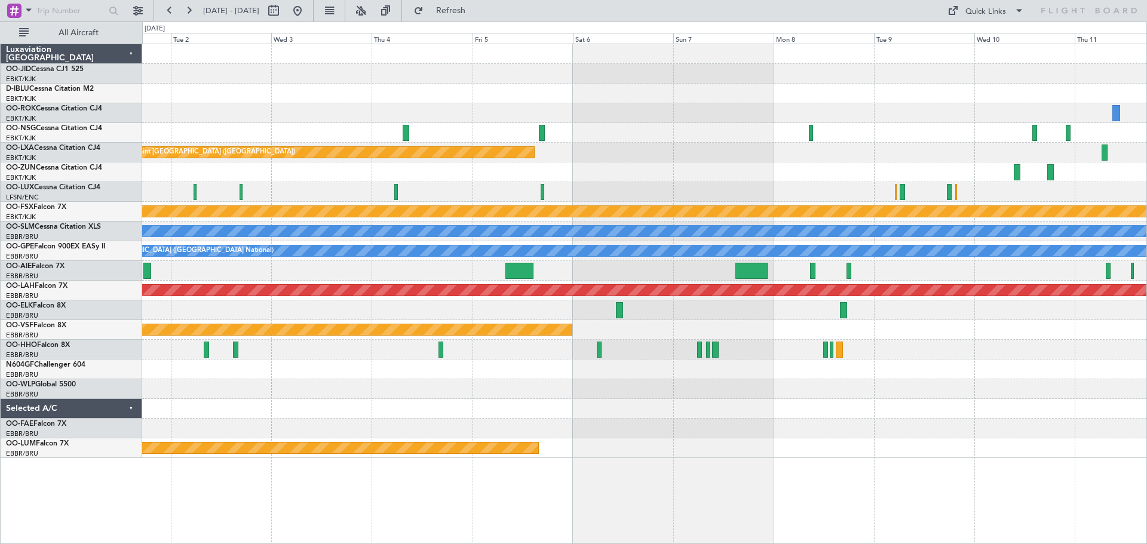
click at [317, 97] on div "Planned Maint [GEOGRAPHIC_DATA] ([GEOGRAPHIC_DATA]) Planned Maint [GEOGRAPHIC_D…" at bounding box center [644, 251] width 1005 height 414
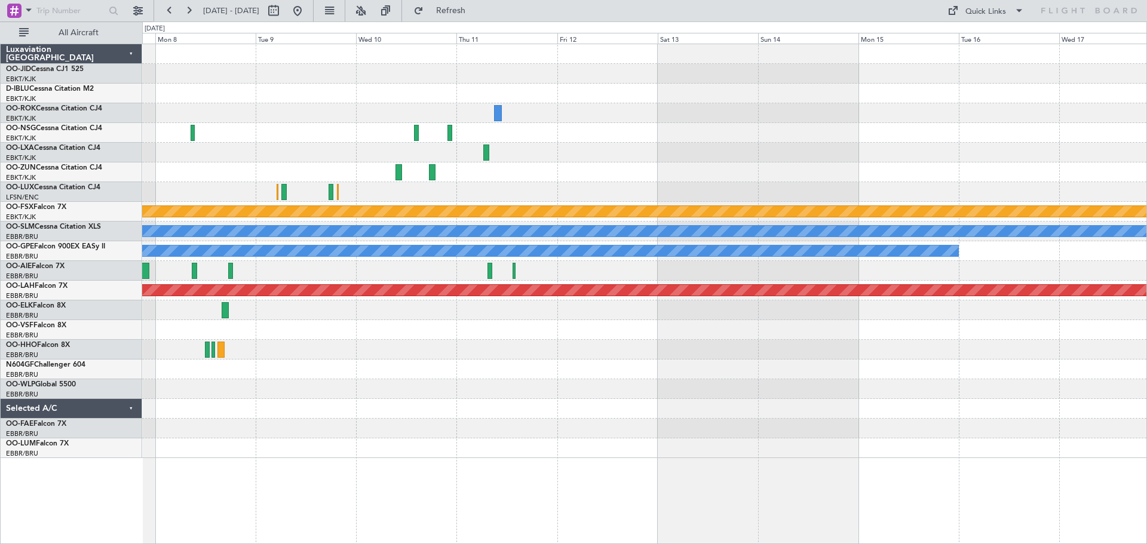
click at [337, 108] on div at bounding box center [644, 113] width 1005 height 20
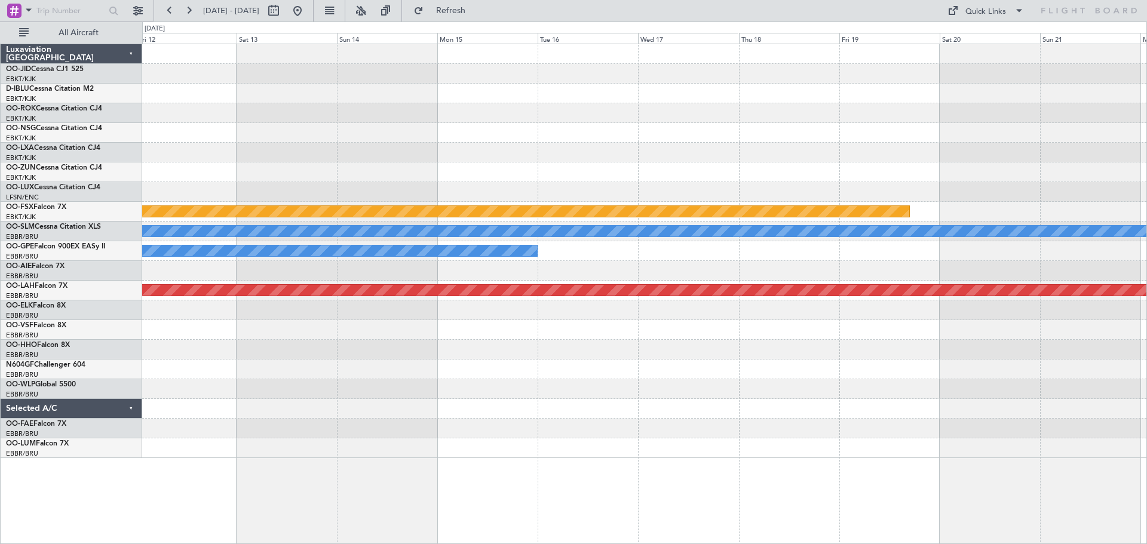
click at [408, 102] on div "Planned Maint Kortrijk-[GEOGRAPHIC_DATA] A/C Unavailable [GEOGRAPHIC_DATA] No C…" at bounding box center [644, 251] width 1005 height 414
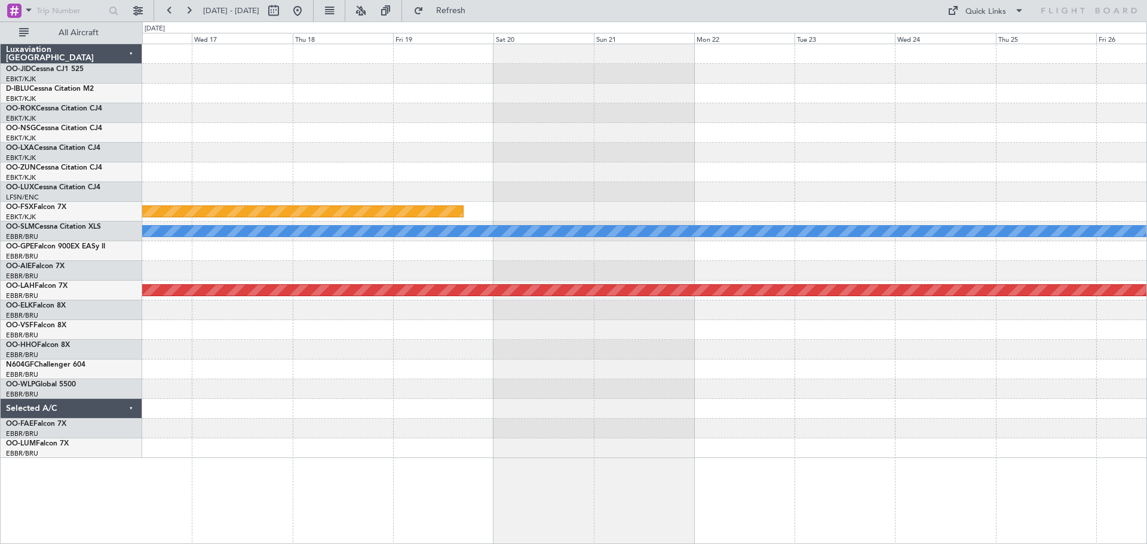
click at [473, 84] on div "Planned Maint Kortrijk-[GEOGRAPHIC_DATA] A/C Unavailable [GEOGRAPHIC_DATA] No C…" at bounding box center [644, 251] width 1005 height 414
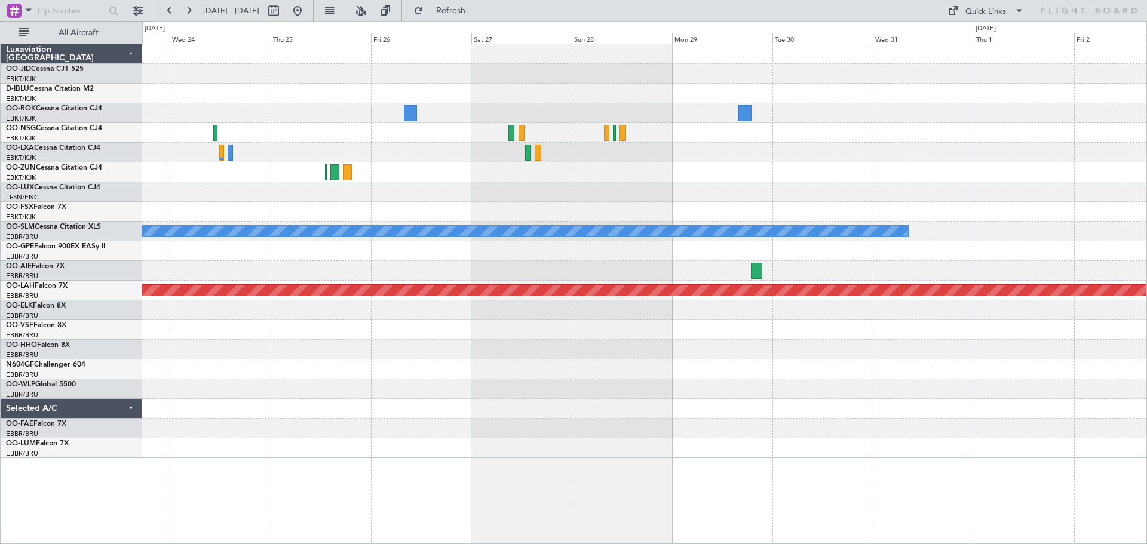
click at [274, 51] on div "Planned Maint Kortrijk-[GEOGRAPHIC_DATA] A/C Unavailable [GEOGRAPHIC_DATA] Plan…" at bounding box center [644, 251] width 1005 height 414
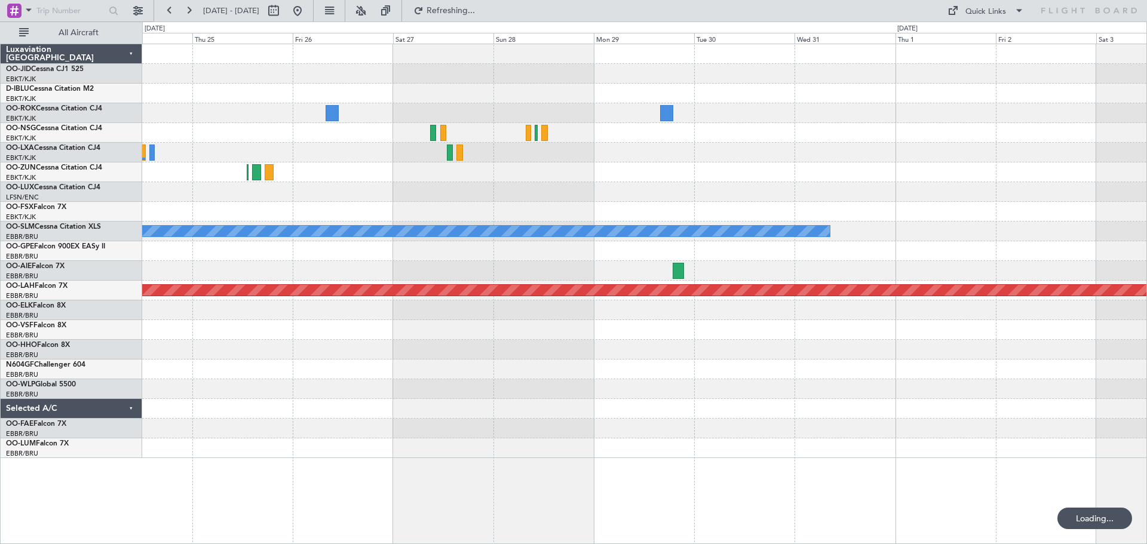
click at [646, 170] on div "Planned Maint Kortrijk-[GEOGRAPHIC_DATA] Planned Maint [GEOGRAPHIC_DATA]-[GEOGR…" at bounding box center [644, 251] width 1005 height 414
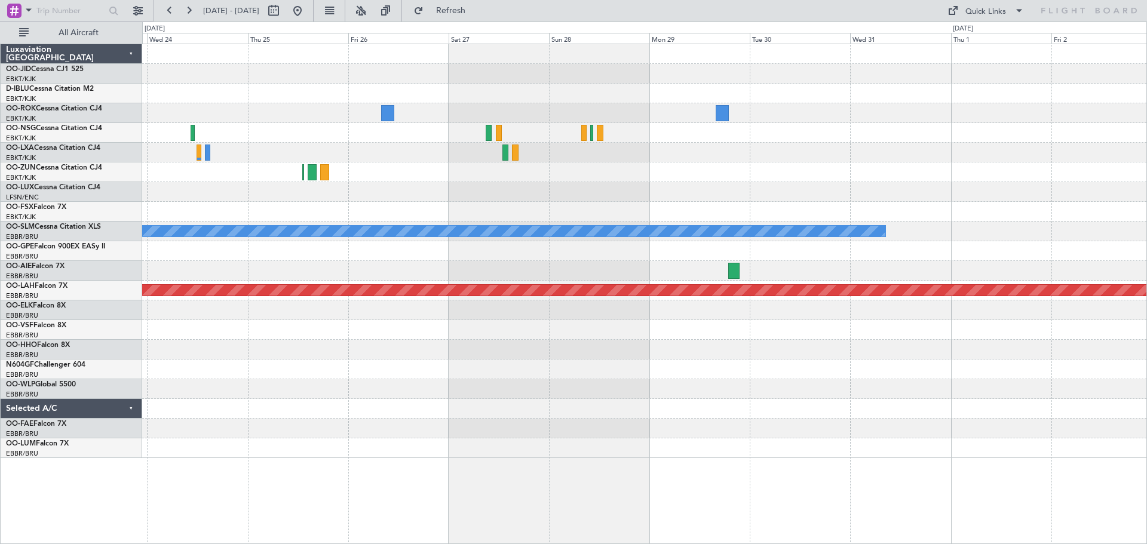
click at [711, 188] on div "Planned Maint Kortrijk-[GEOGRAPHIC_DATA] Planned Maint [GEOGRAPHIC_DATA]-[GEOGR…" at bounding box center [644, 251] width 1005 height 414
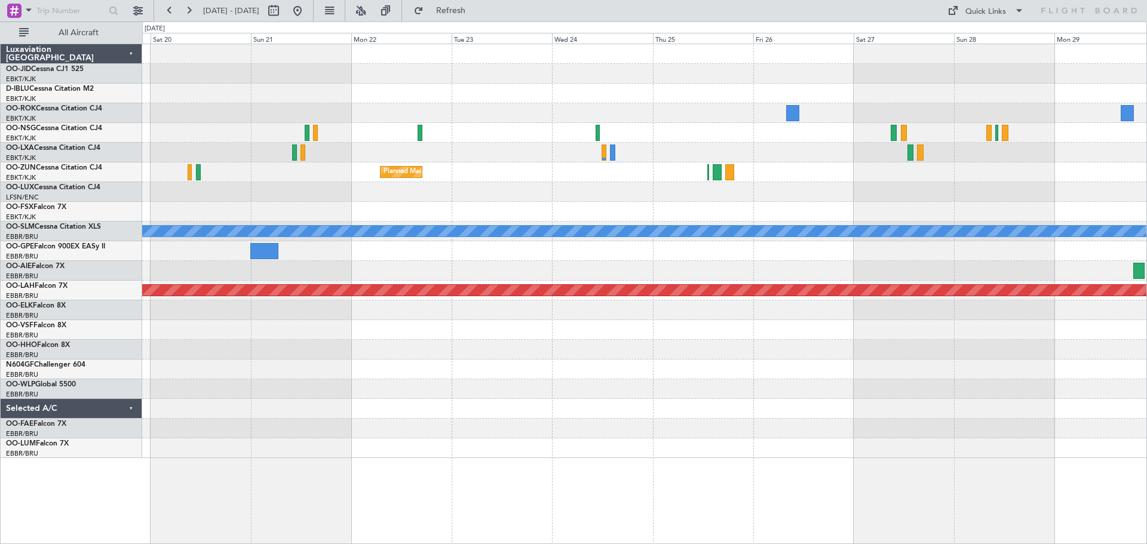
click at [969, 195] on div at bounding box center [644, 192] width 1005 height 20
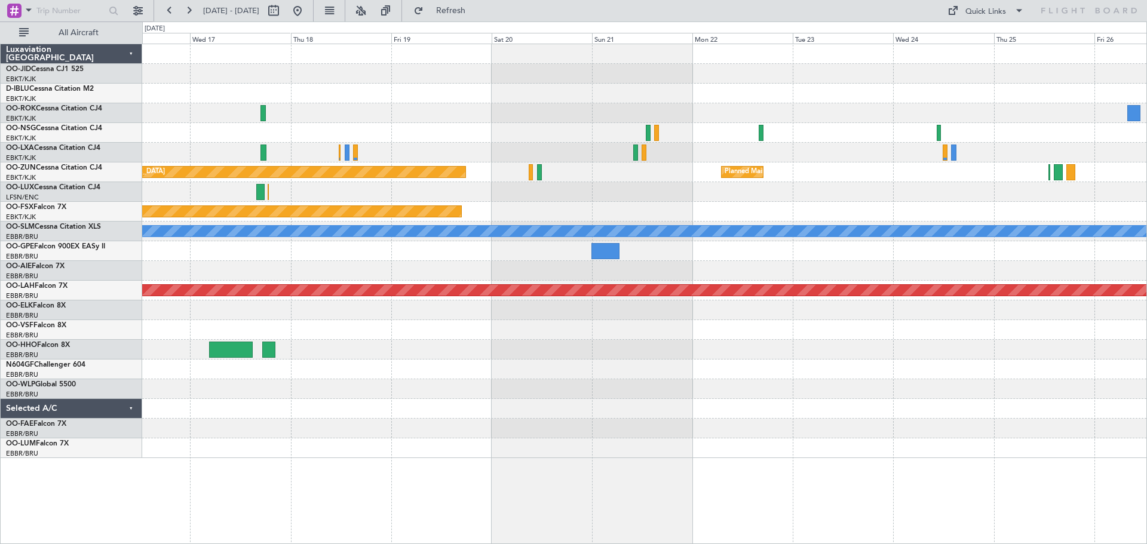
click at [879, 202] on div "Planned Maint Kortrijk-[GEOGRAPHIC_DATA] Planned Maint [GEOGRAPHIC_DATA] Planne…" at bounding box center [644, 251] width 1005 height 414
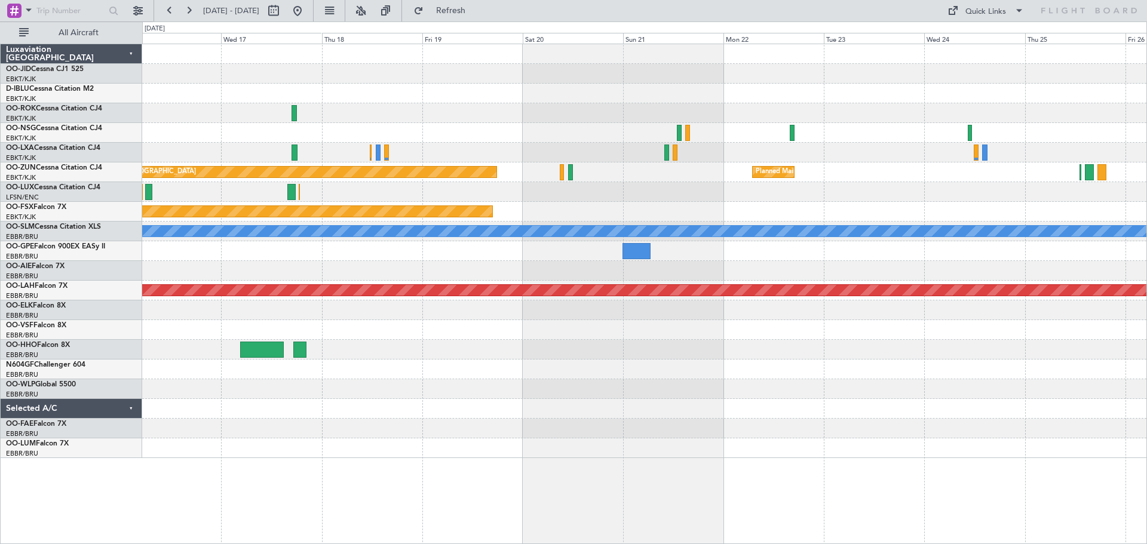
click at [822, 91] on div at bounding box center [644, 94] width 1005 height 20
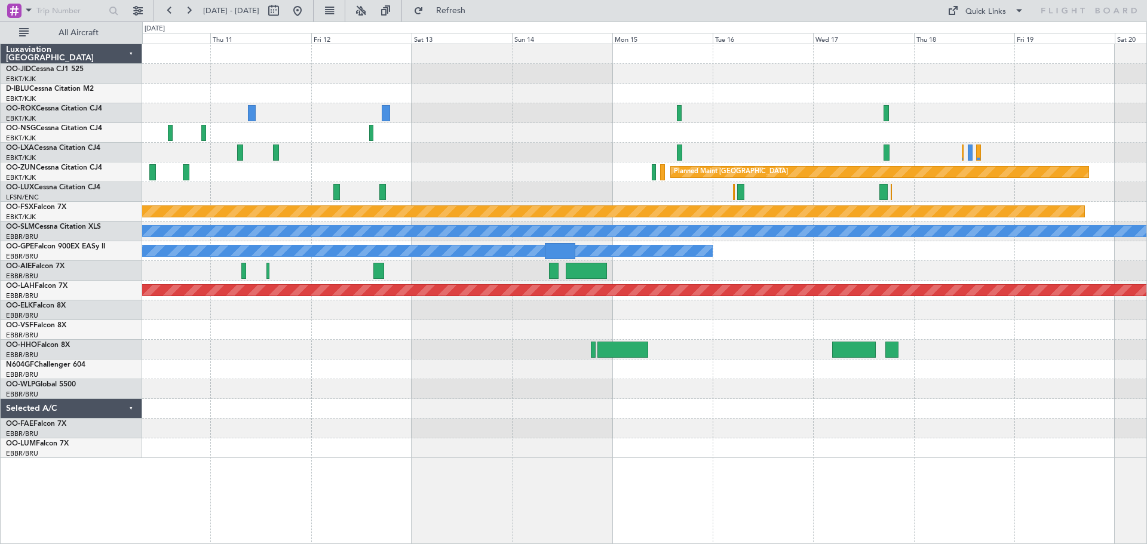
click at [830, 109] on div at bounding box center [644, 113] width 1005 height 20
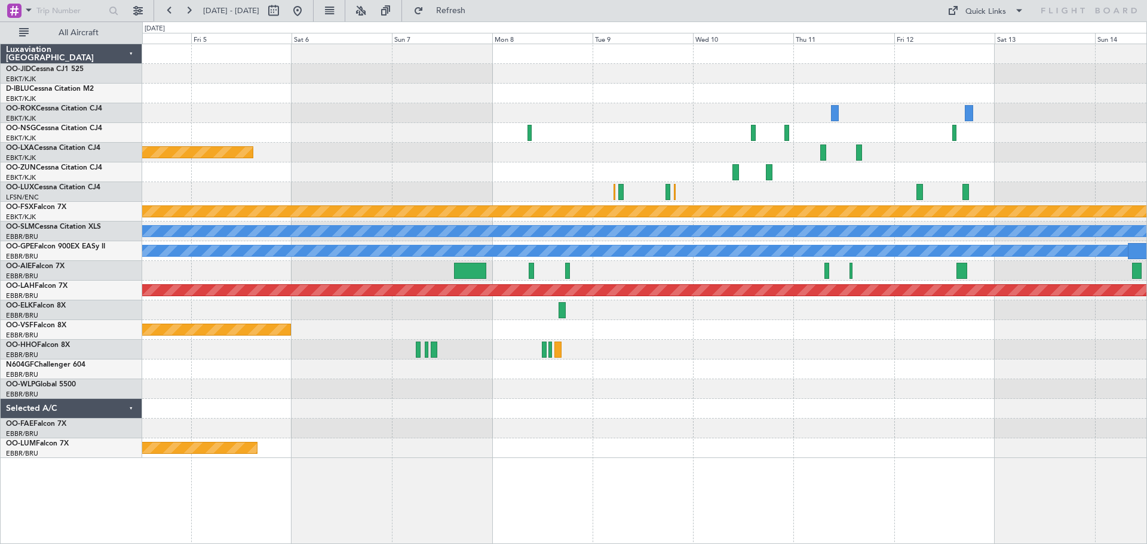
click at [776, 118] on div at bounding box center [644, 113] width 1005 height 20
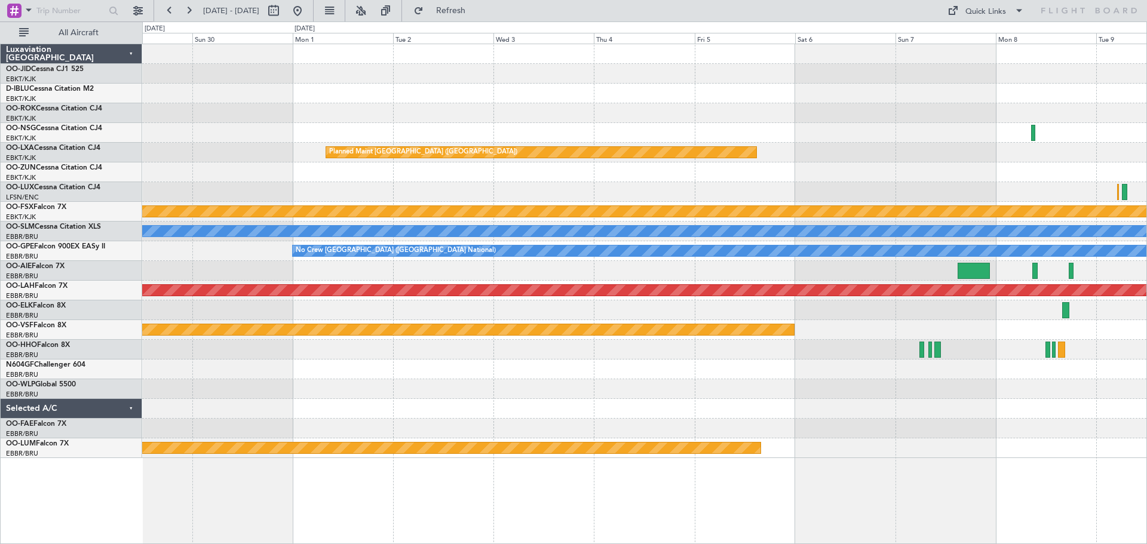
click at [818, 112] on div "Planned Maint [GEOGRAPHIC_DATA] ([GEOGRAPHIC_DATA]) Planned Maint [GEOGRAPHIC_D…" at bounding box center [644, 251] width 1005 height 414
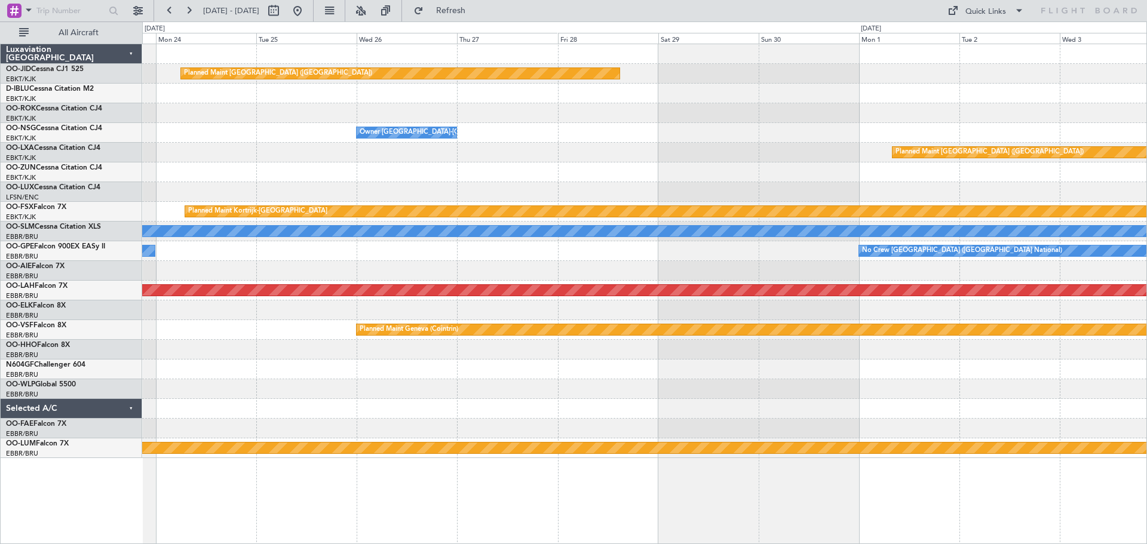
click at [866, 122] on div at bounding box center [644, 113] width 1005 height 20
click at [914, 137] on div "Planned Maint [GEOGRAPHIC_DATA] ([GEOGRAPHIC_DATA]) Owner [GEOGRAPHIC_DATA]-[GE…" at bounding box center [644, 251] width 1005 height 414
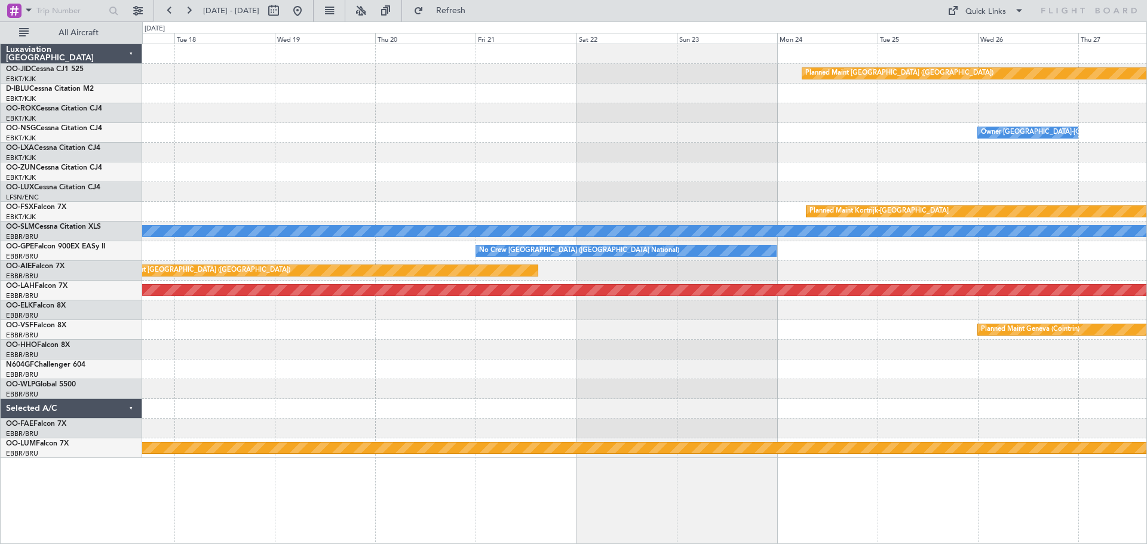
click at [974, 139] on div "Owner [GEOGRAPHIC_DATA]-[GEOGRAPHIC_DATA]" at bounding box center [644, 133] width 1005 height 20
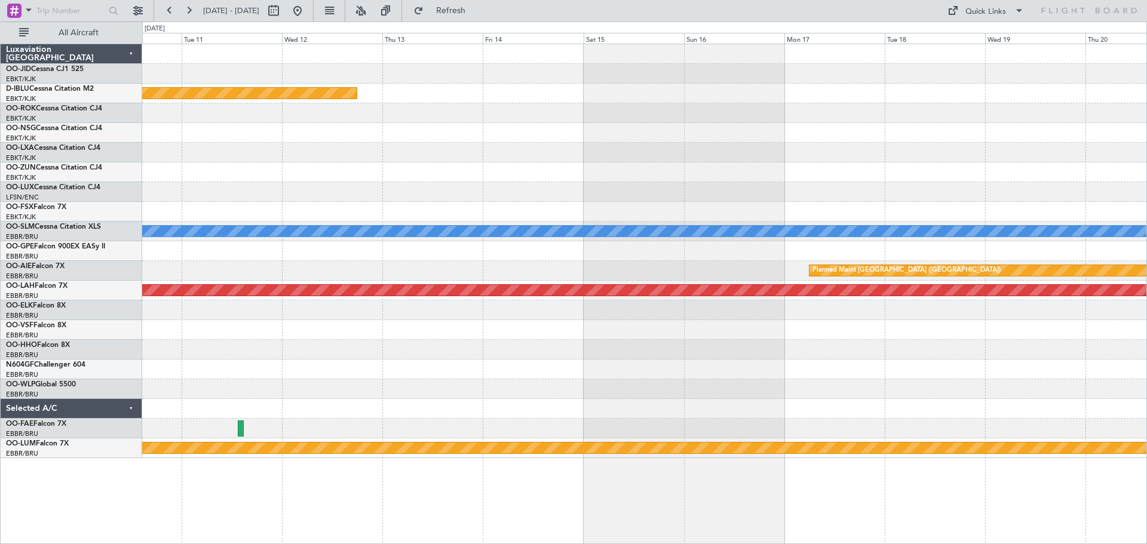
click at [918, 124] on div "Planned Maint [GEOGRAPHIC_DATA] ([GEOGRAPHIC_DATA]) A/C Unavailable [GEOGRAPHIC…" at bounding box center [644, 251] width 1005 height 414
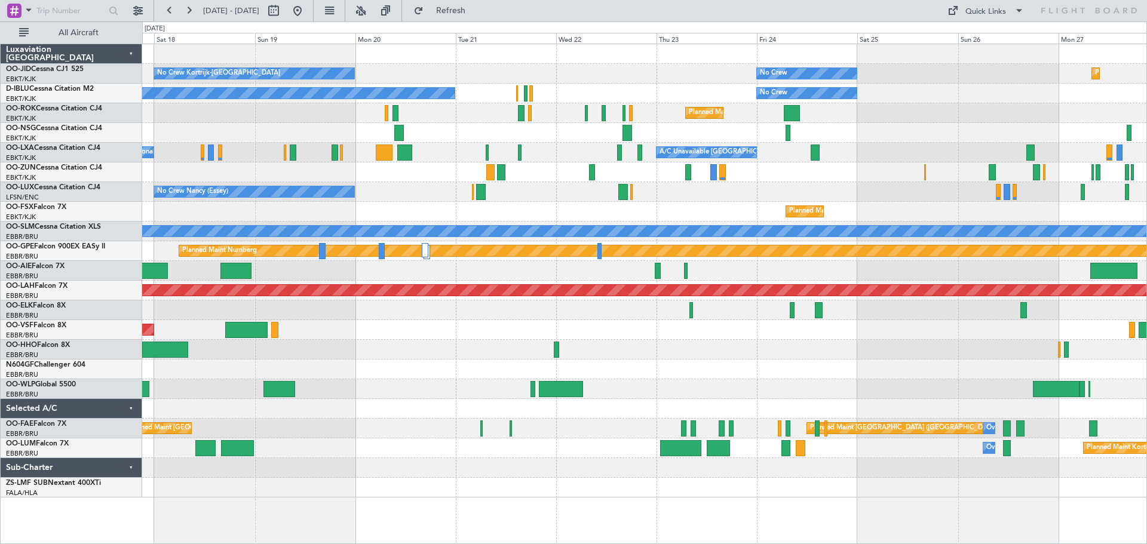
click at [882, 121] on div "Planned Maint Kortrijk-[GEOGRAPHIC_DATA]" at bounding box center [644, 113] width 1005 height 20
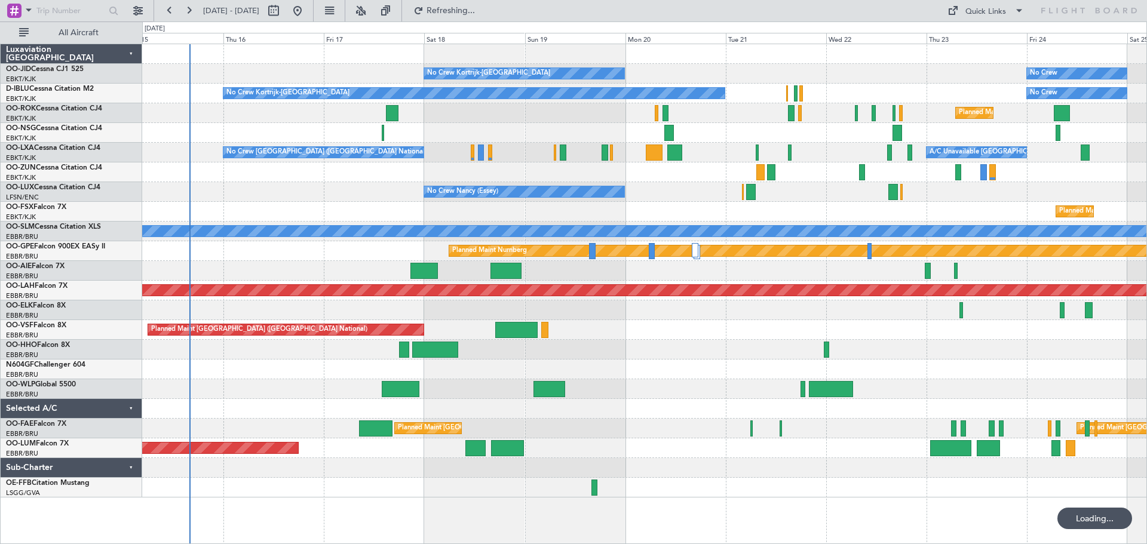
click at [761, 128] on div at bounding box center [644, 133] width 1005 height 20
